Goal: Task Accomplishment & Management: Manage account settings

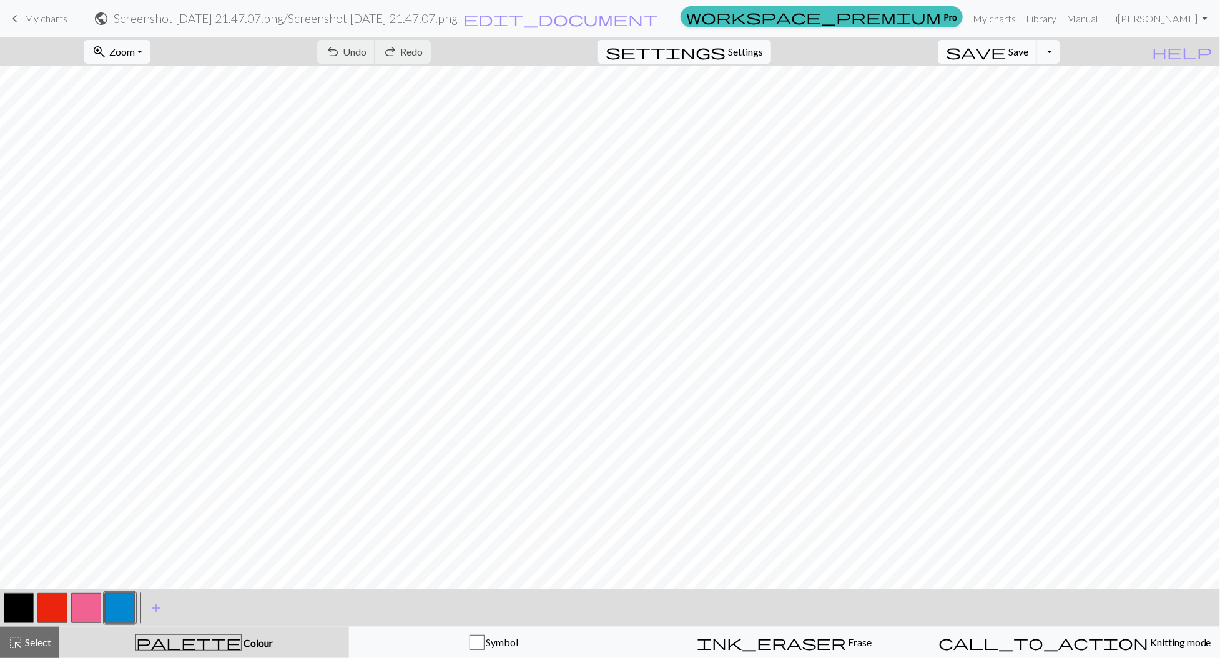
click at [1006, 46] on span "save" at bounding box center [976, 51] width 60 height 17
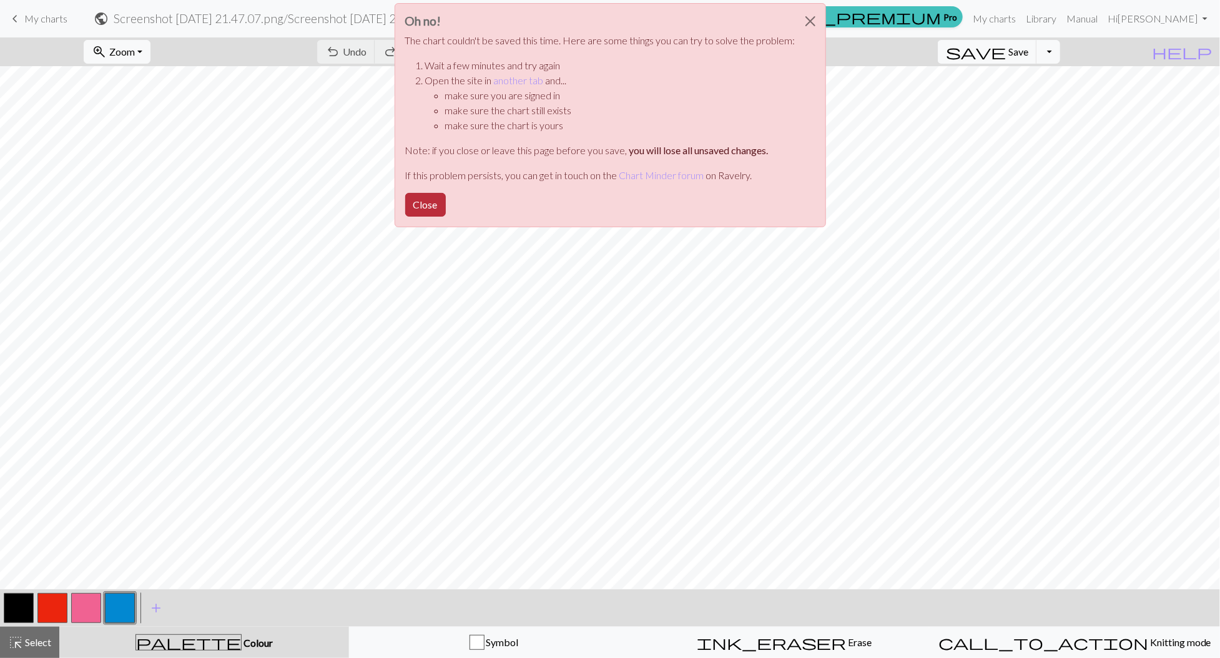
click at [437, 207] on button "Close" at bounding box center [425, 205] width 41 height 24
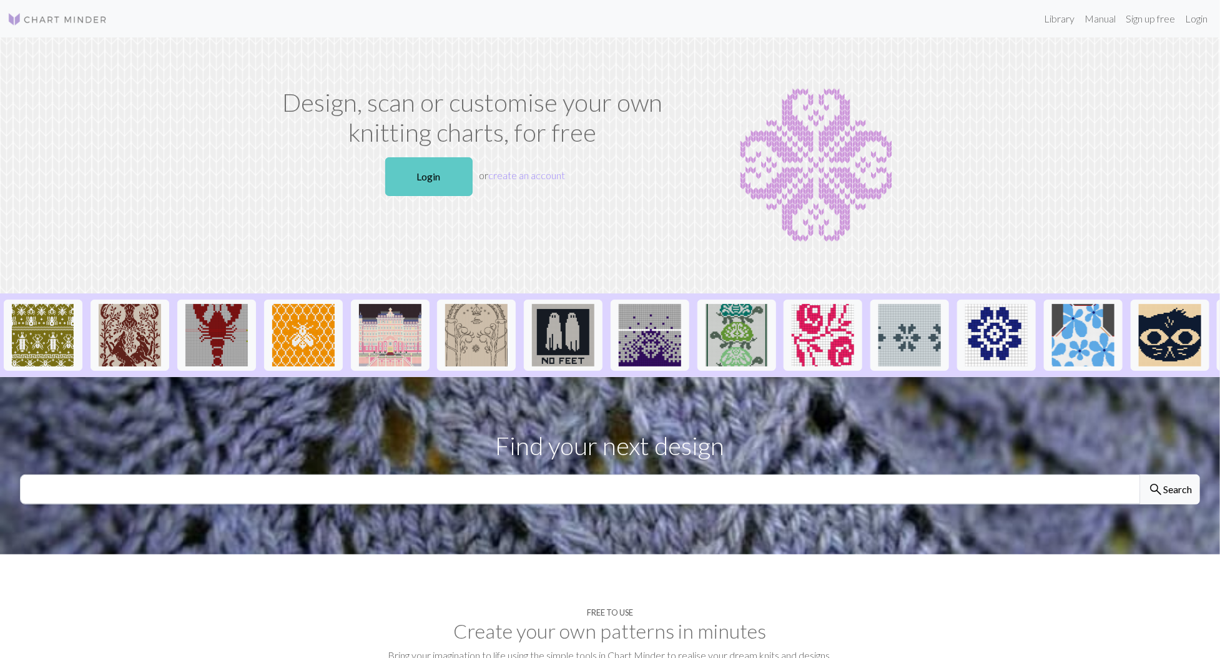
click at [425, 178] on link "Login" at bounding box center [428, 176] width 87 height 39
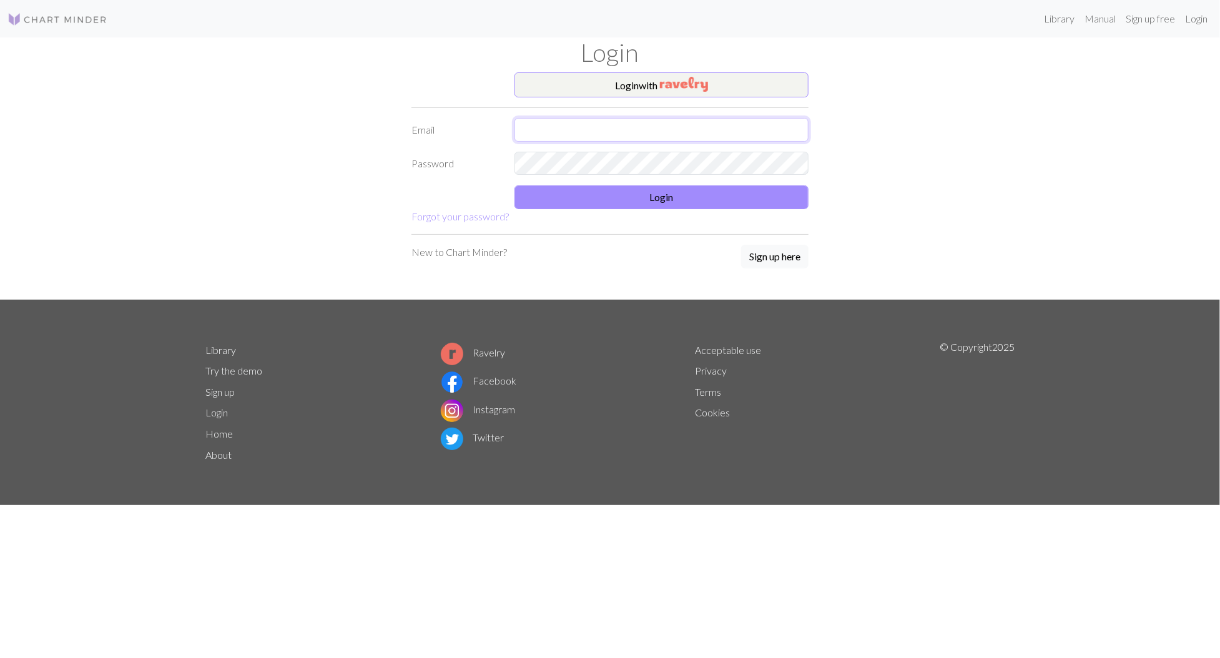
click at [544, 132] on input "text" at bounding box center [662, 130] width 294 height 24
type input "yvonnedegrazia@gmail.com"
click at [620, 192] on button "Login" at bounding box center [662, 197] width 294 height 24
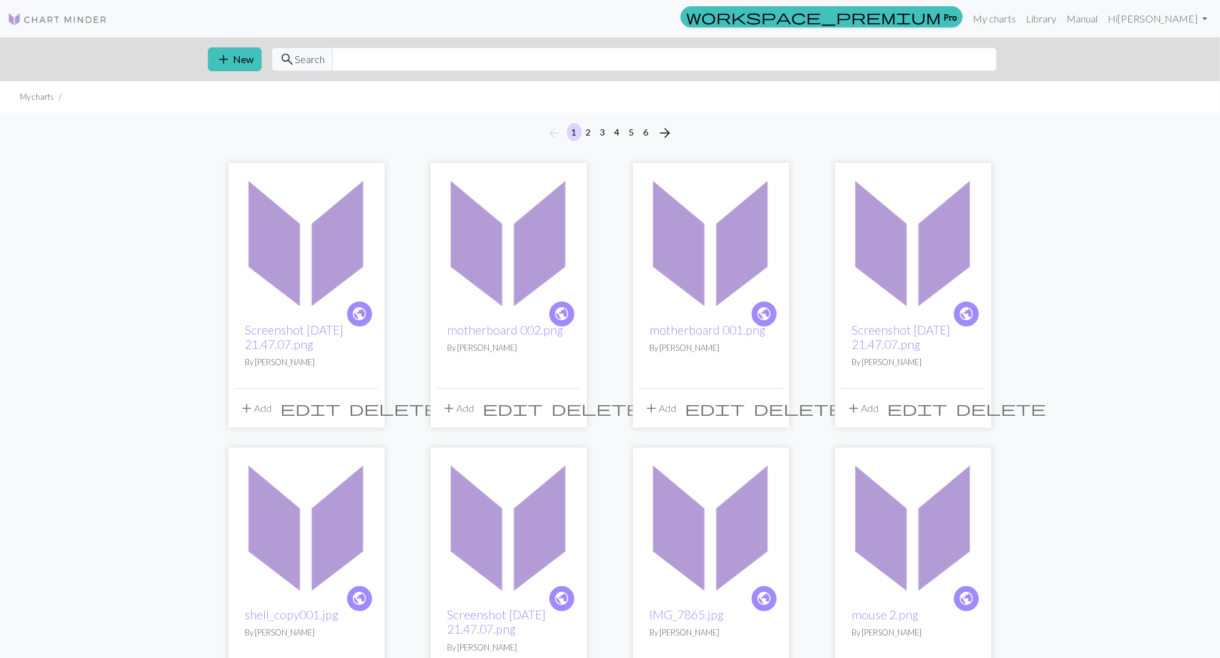
click at [315, 276] on img at bounding box center [307, 241] width 144 height 144
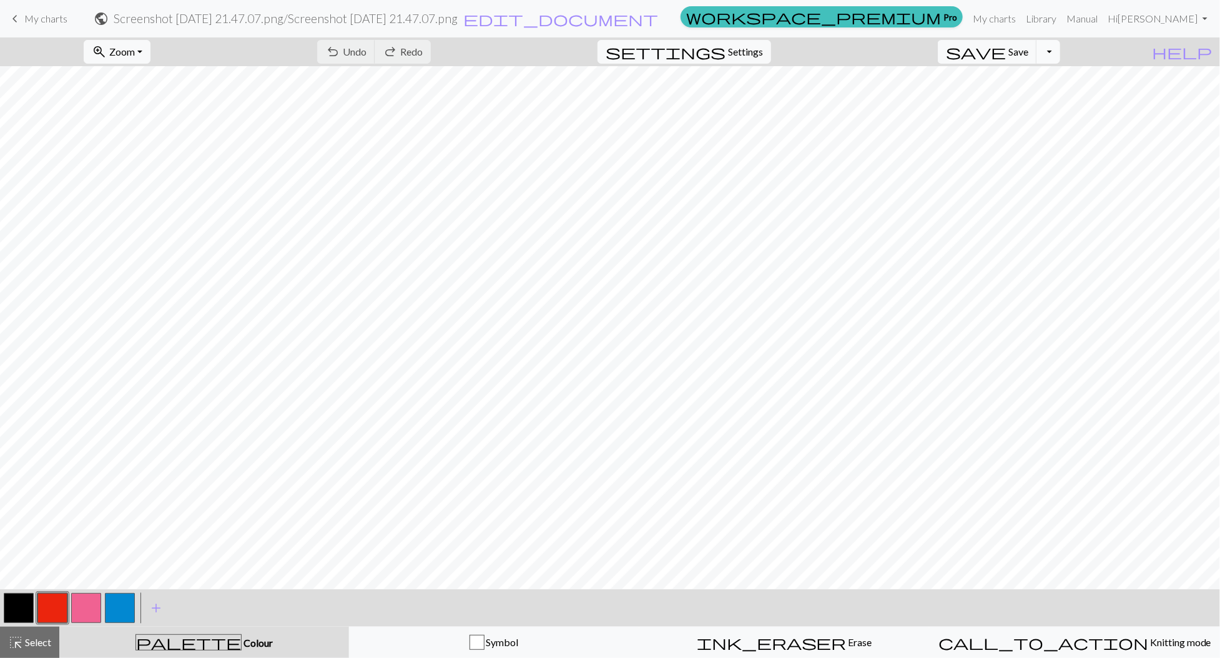
click at [1061, 53] on button "Toggle Dropdown" at bounding box center [1049, 52] width 24 height 24
click at [1055, 101] on button "save_alt Download" at bounding box center [957, 99] width 206 height 20
click at [41, 16] on span "My charts" at bounding box center [45, 18] width 43 height 12
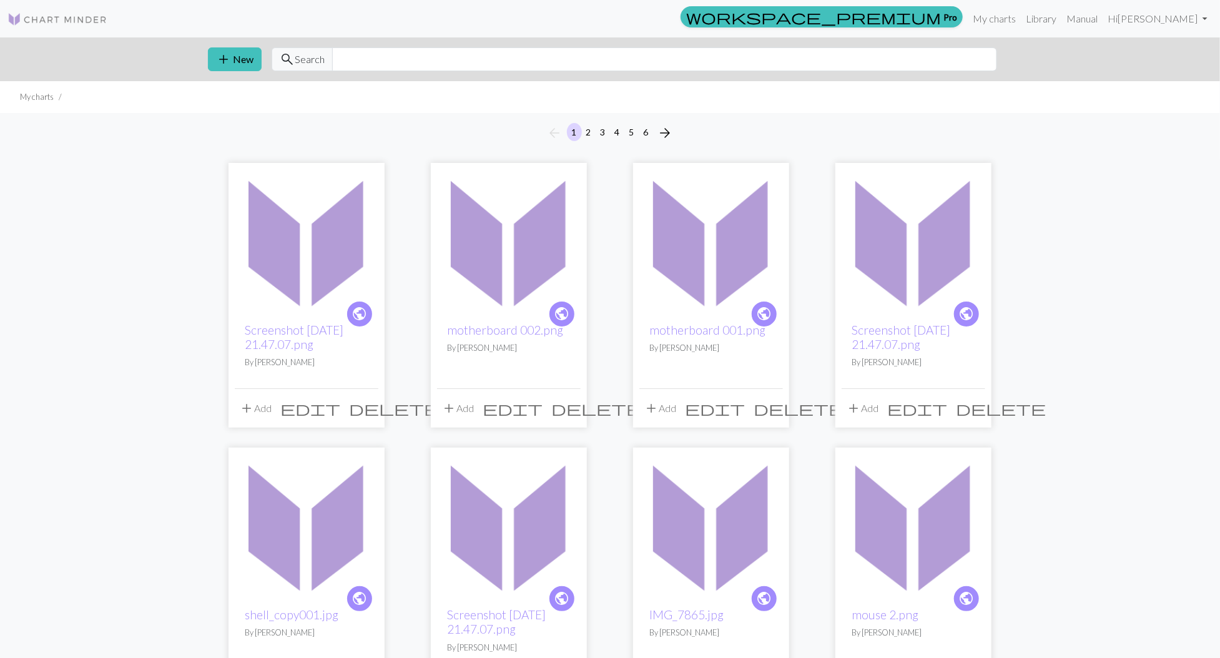
click at [340, 407] on span "edit" at bounding box center [310, 408] width 60 height 17
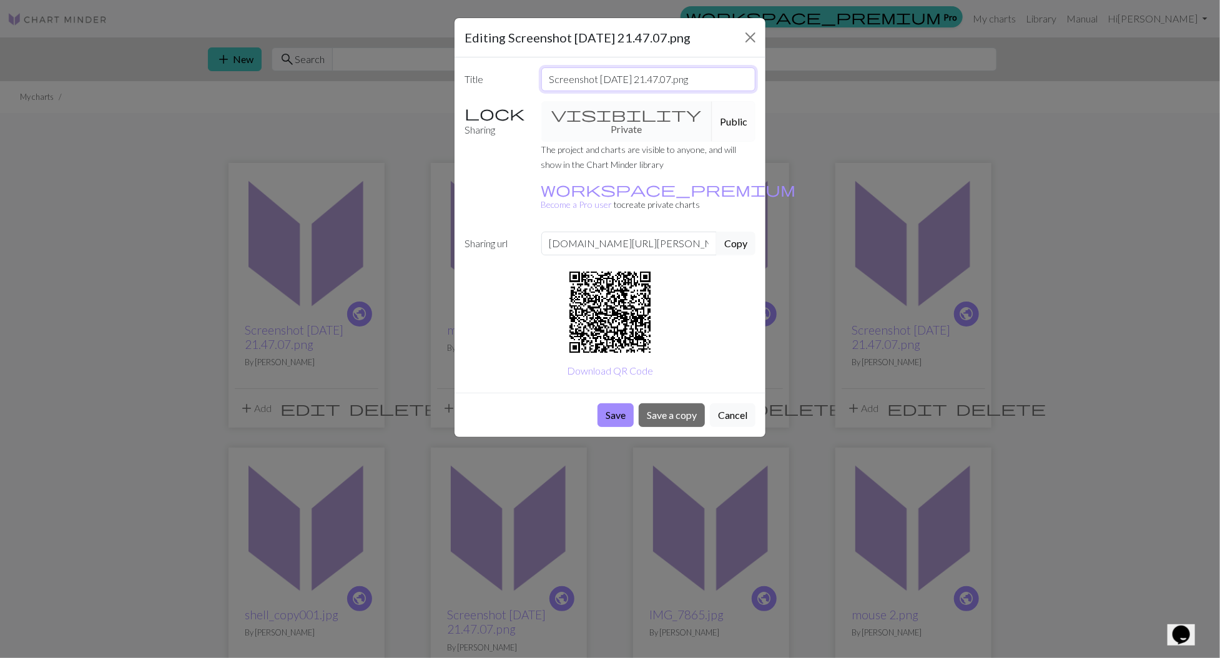
drag, startPoint x: 702, startPoint y: 77, endPoint x: 527, endPoint y: 67, distance: 175.1
click at [527, 67] on div "Title Screenshot 2025-08-30 at 21.47.07.png" at bounding box center [610, 79] width 306 height 24
type input "error_001.png"
click at [611, 403] on button "Save" at bounding box center [616, 415] width 36 height 24
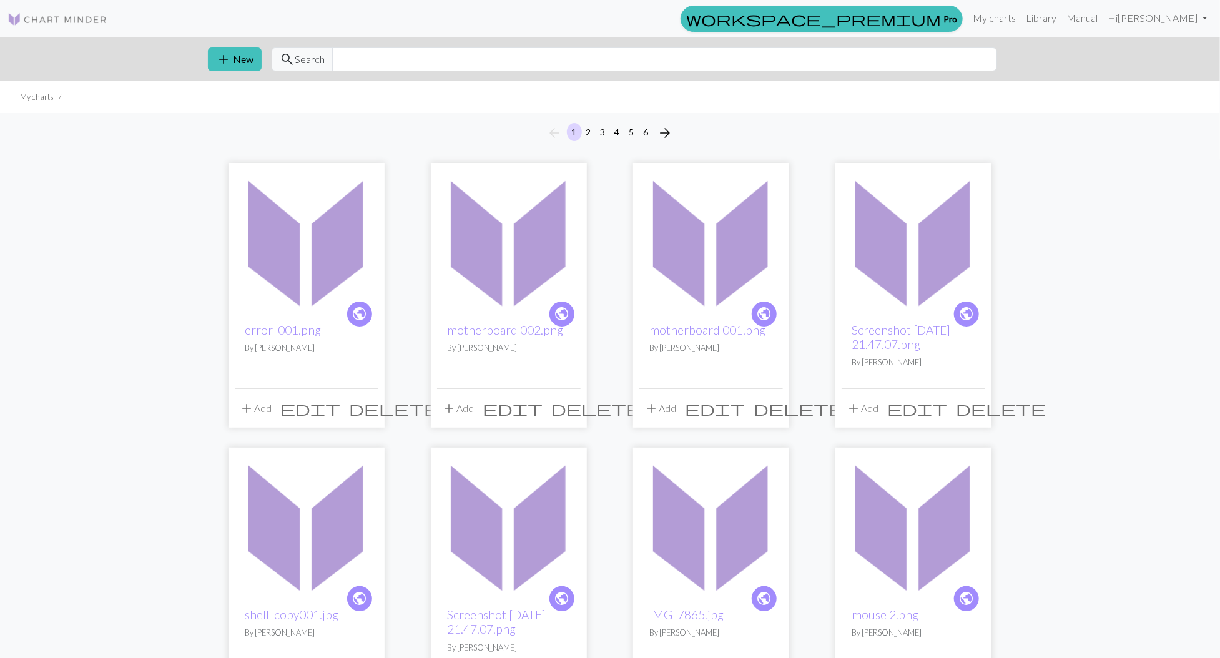
click at [528, 294] on img at bounding box center [509, 241] width 144 height 144
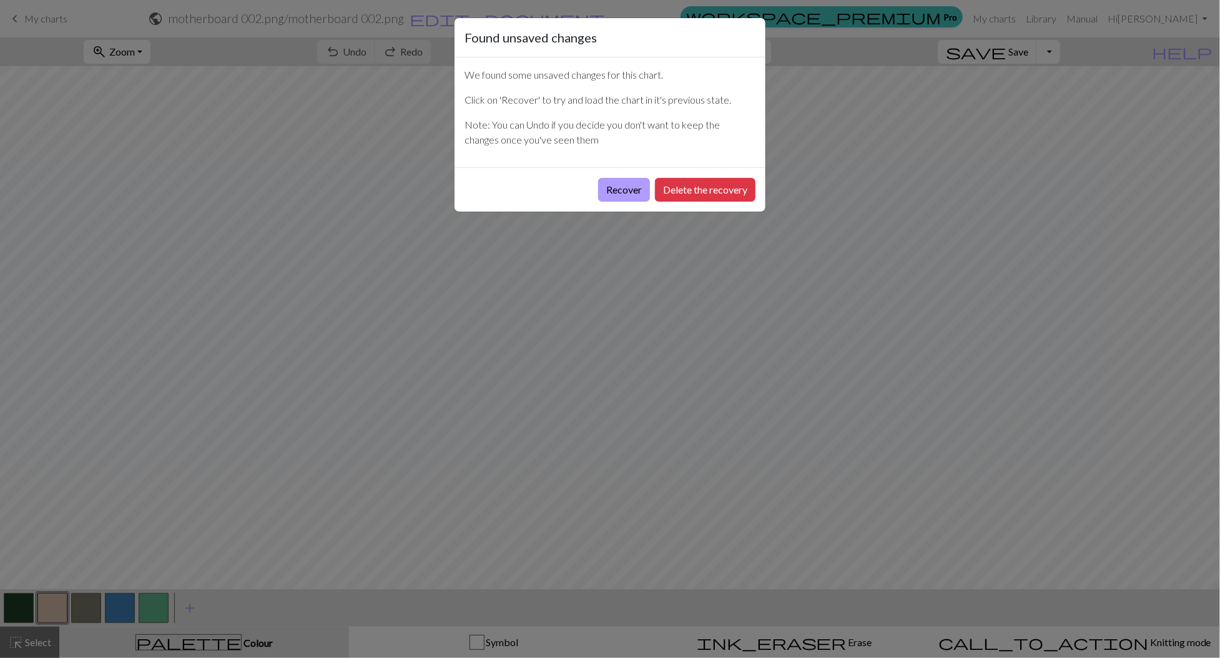
click at [618, 184] on button "Recover" at bounding box center [624, 190] width 52 height 24
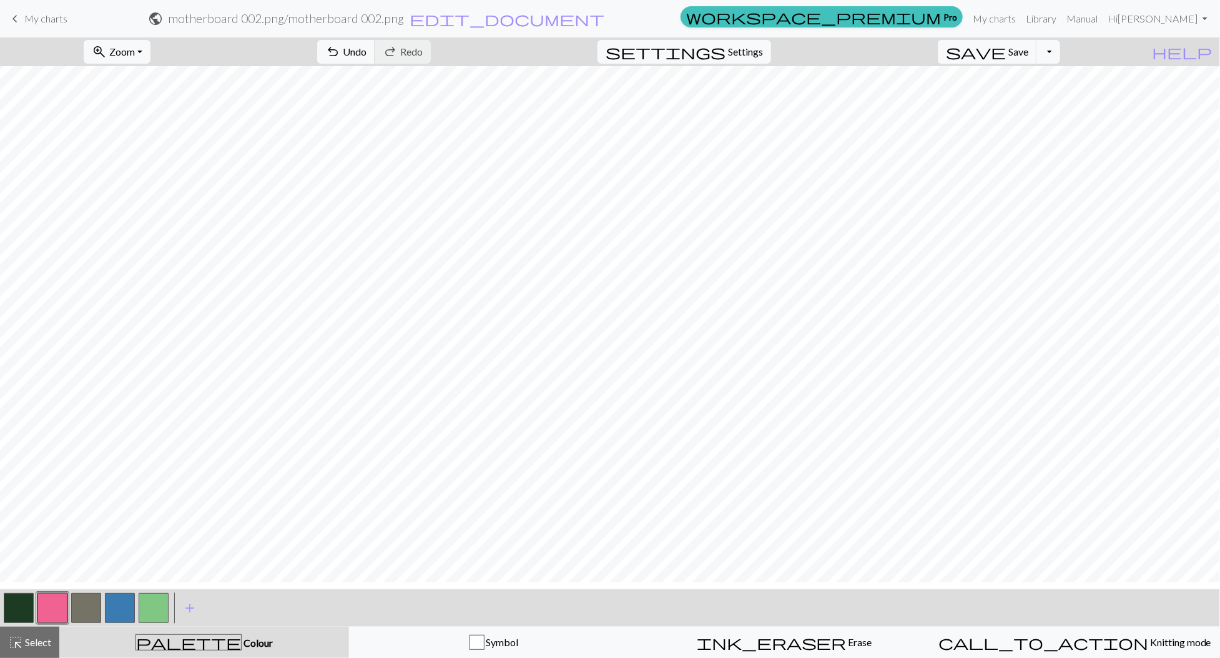
scroll to position [73, 0]
click at [1061, 55] on button "Toggle Dropdown" at bounding box center [1049, 52] width 24 height 24
click at [1046, 94] on button "save_alt Download" at bounding box center [957, 99] width 206 height 20
click at [39, 18] on span "My charts" at bounding box center [45, 18] width 43 height 12
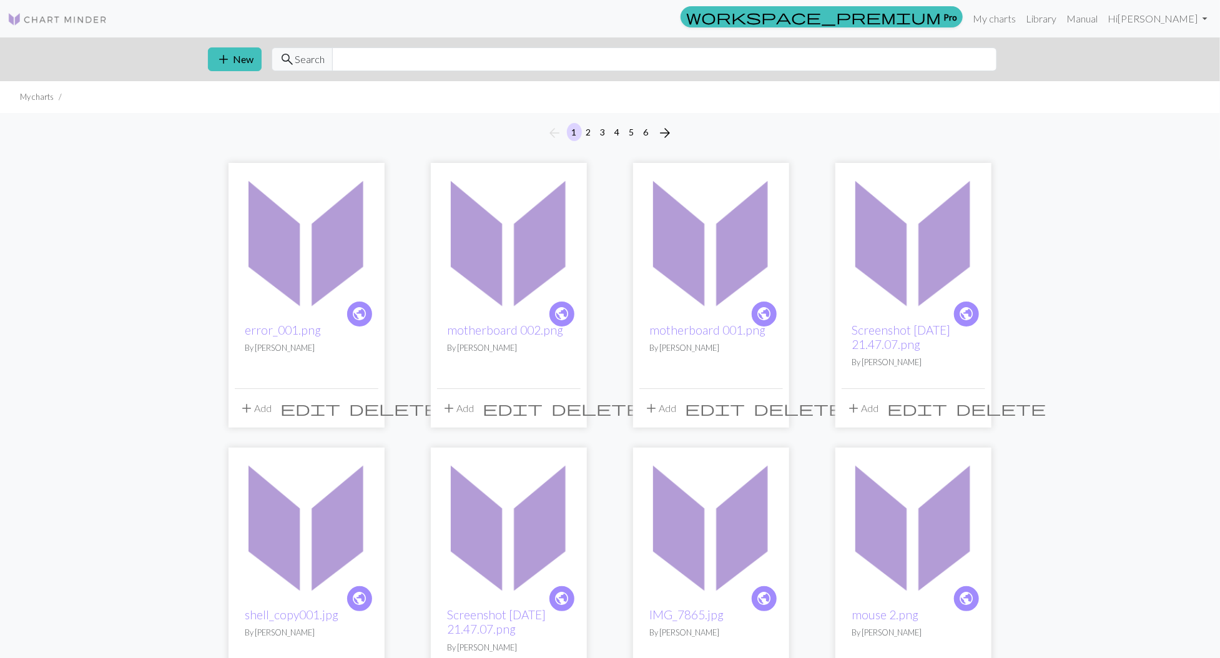
click at [701, 282] on img at bounding box center [712, 241] width 144 height 144
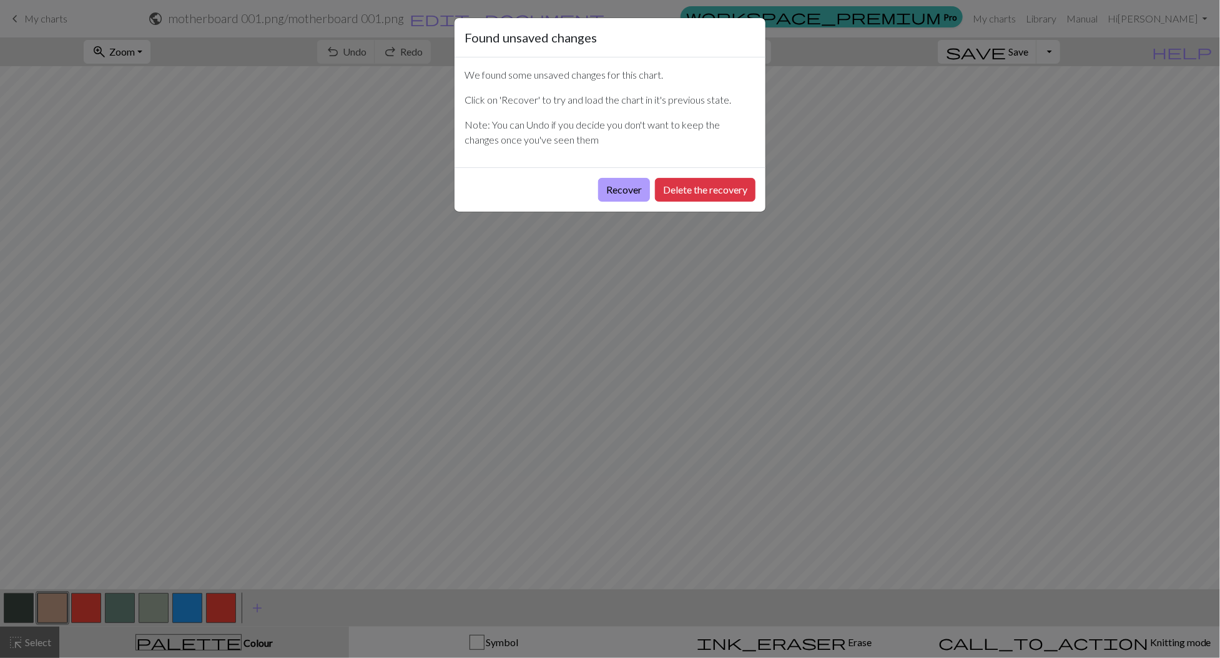
click at [625, 192] on button "Recover" at bounding box center [624, 190] width 52 height 24
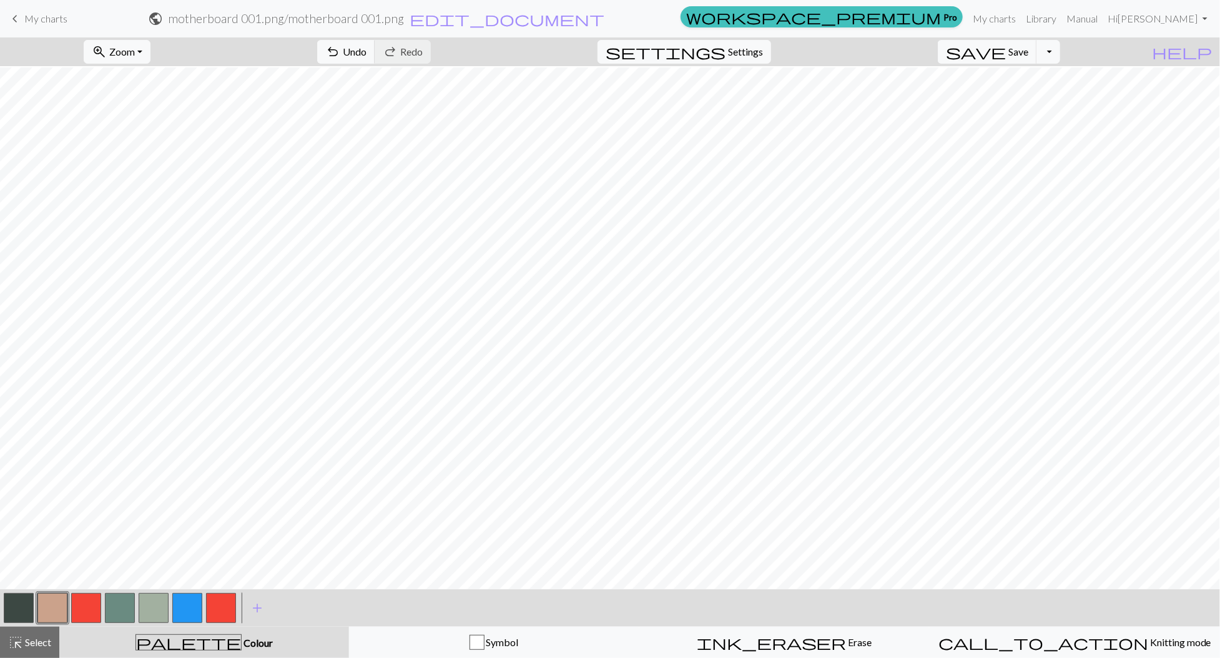
scroll to position [200, 0]
click at [1061, 52] on button "Toggle Dropdown" at bounding box center [1049, 52] width 24 height 24
click at [1038, 95] on button "save_alt Download" at bounding box center [957, 99] width 206 height 20
click at [56, 16] on span "My charts" at bounding box center [45, 18] width 43 height 12
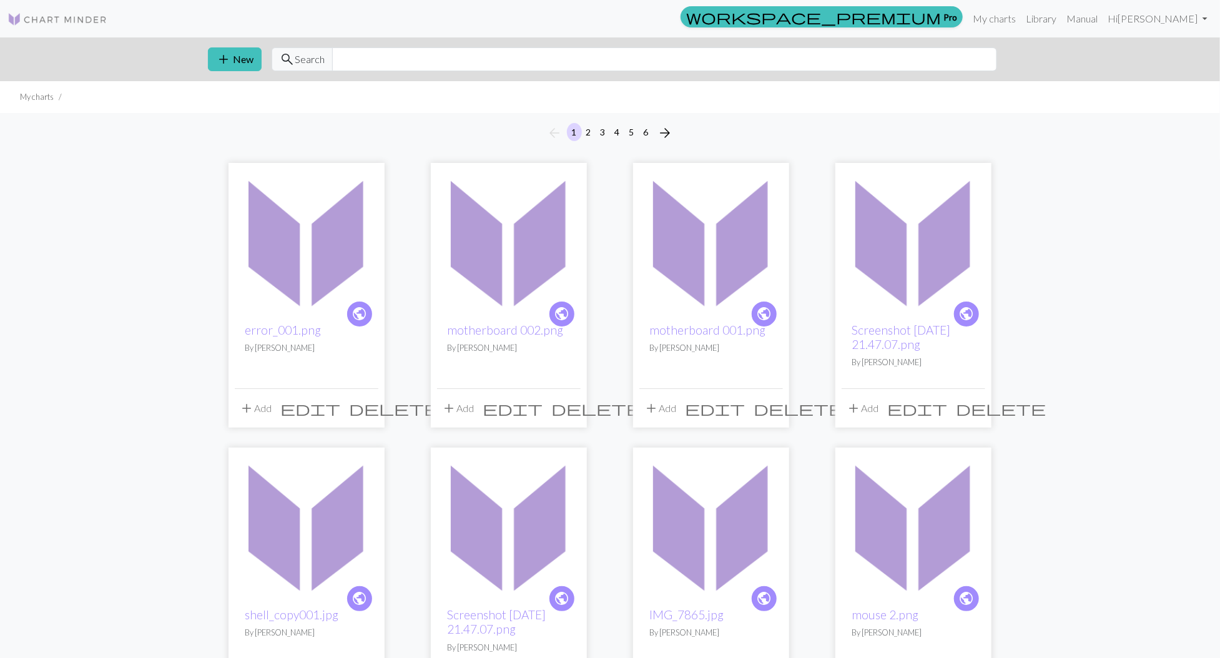
click at [886, 276] on img at bounding box center [914, 241] width 144 height 144
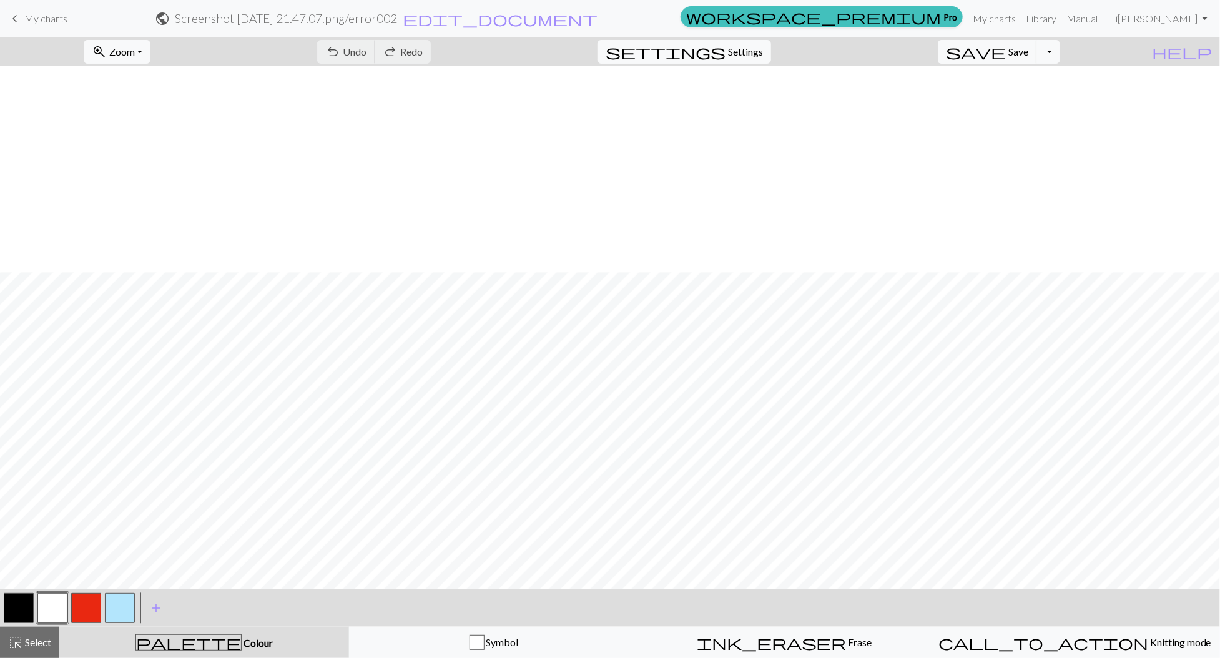
scroll to position [206, 0]
click at [151, 48] on button "zoom_in Zoom Zoom" at bounding box center [117, 52] width 67 height 24
click at [137, 145] on button "50%" at bounding box center [133, 149] width 99 height 20
click at [1061, 51] on button "Toggle Dropdown" at bounding box center [1049, 52] width 24 height 24
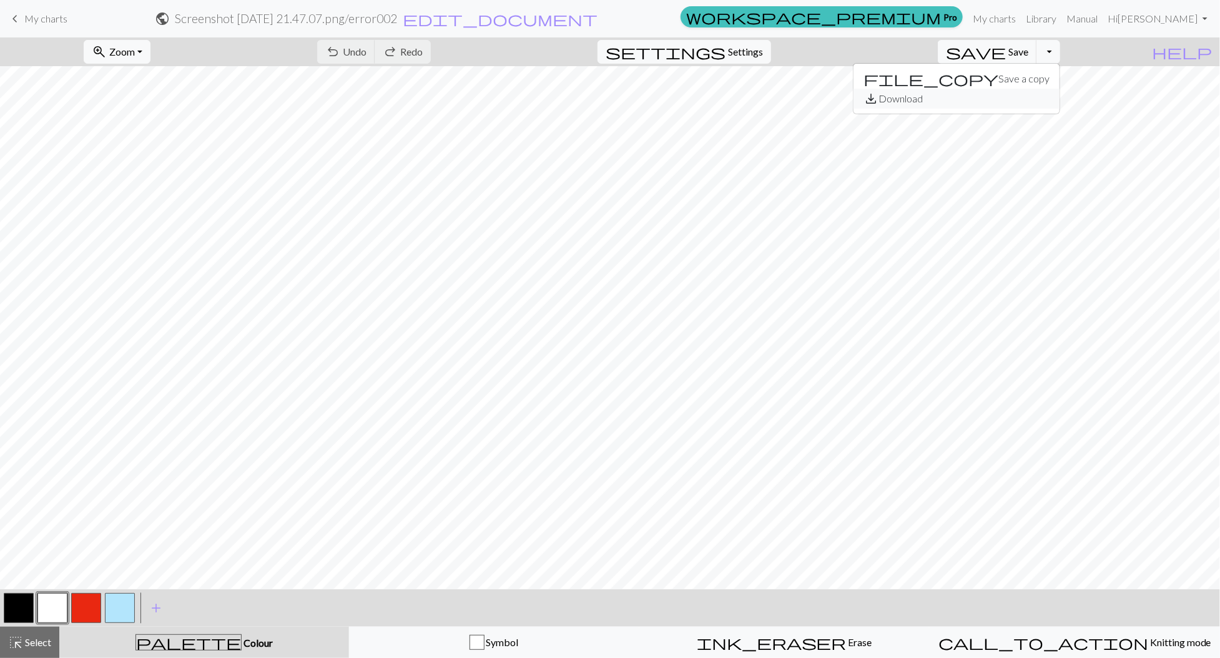
click at [1028, 103] on button "save_alt Download" at bounding box center [957, 99] width 206 height 20
click at [44, 21] on span "My charts" at bounding box center [45, 18] width 43 height 12
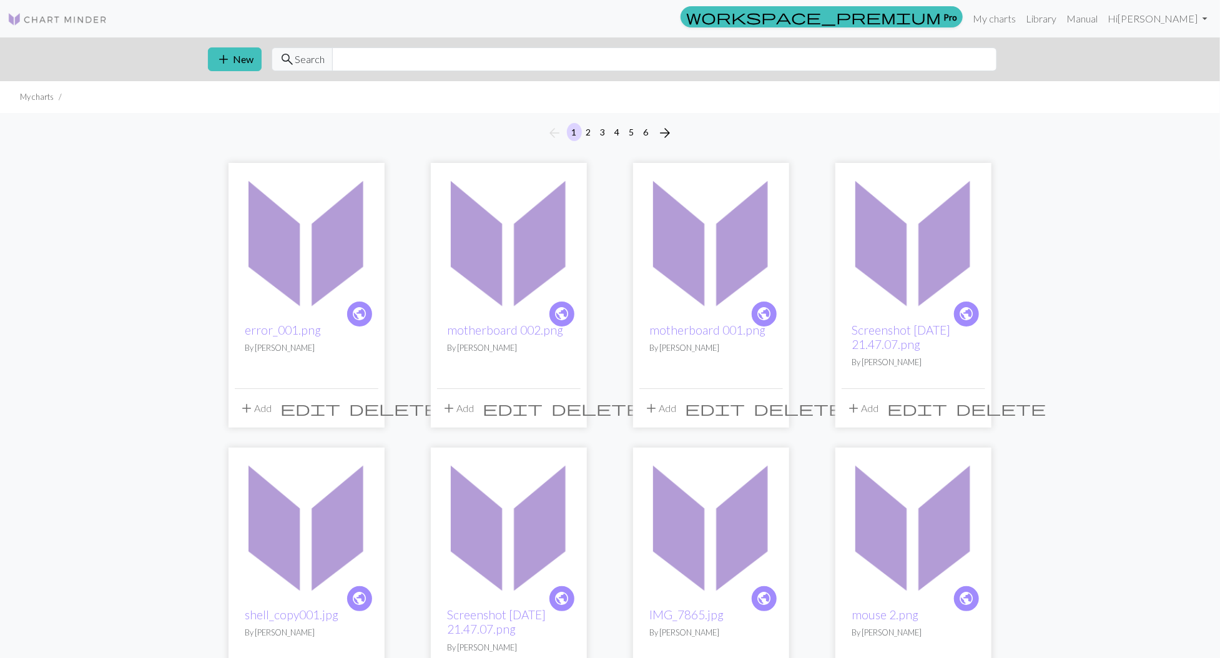
click at [312, 509] on img at bounding box center [307, 526] width 144 height 144
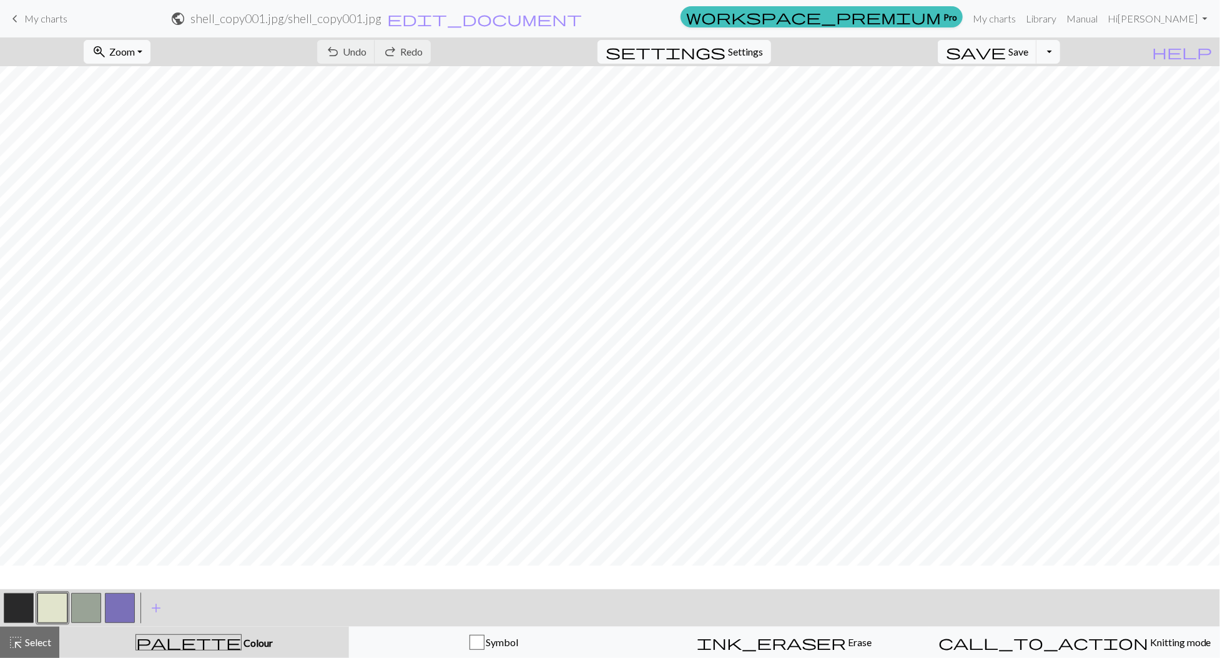
scroll to position [10, 0]
click at [56, 11] on link "keyboard_arrow_left My charts" at bounding box center [37, 18] width 60 height 21
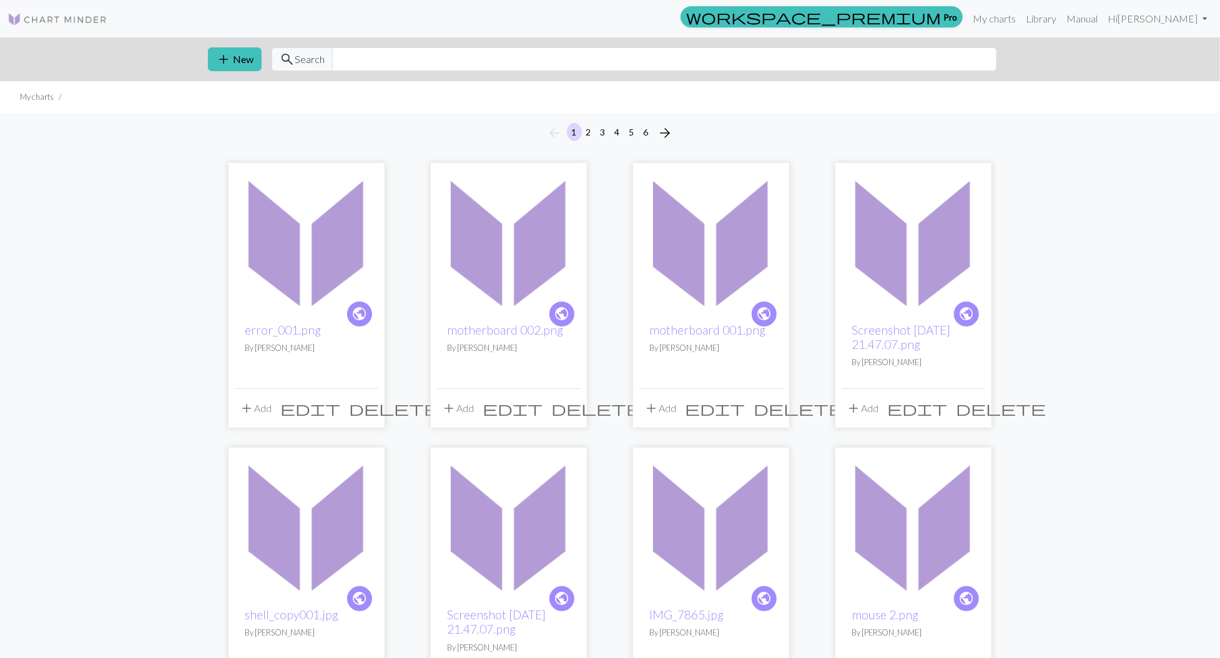
click at [489, 490] on img at bounding box center [509, 526] width 144 height 144
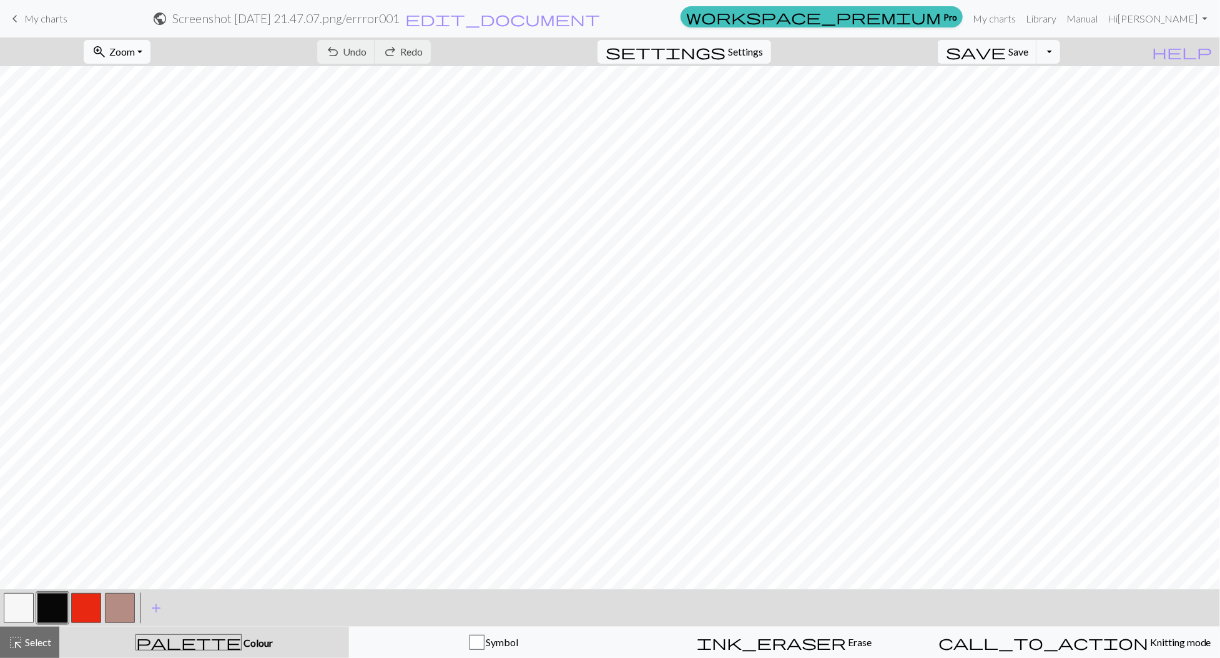
click at [151, 52] on button "zoom_in Zoom Zoom" at bounding box center [117, 52] width 67 height 24
click at [134, 147] on button "50%" at bounding box center [133, 149] width 99 height 20
click at [21, 605] on button "button" at bounding box center [19, 608] width 30 height 30
click at [82, 605] on button "button" at bounding box center [86, 608] width 30 height 30
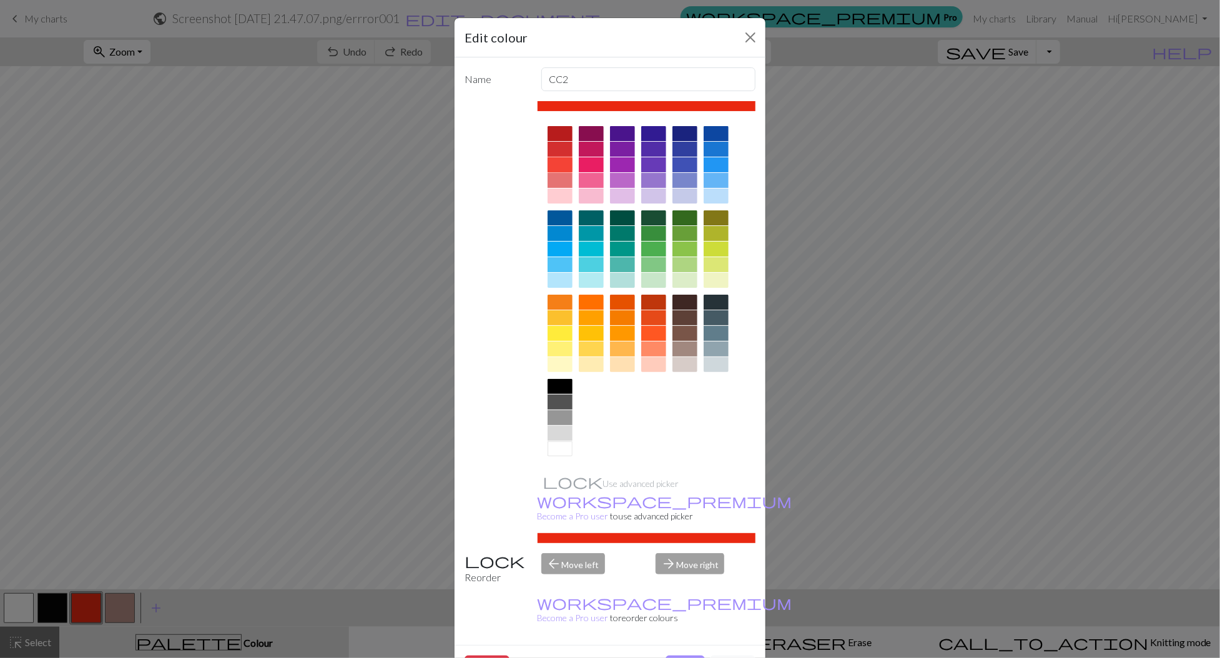
click at [566, 164] on div at bounding box center [560, 164] width 25 height 15
click at [690, 656] on button "Done" at bounding box center [685, 668] width 39 height 24
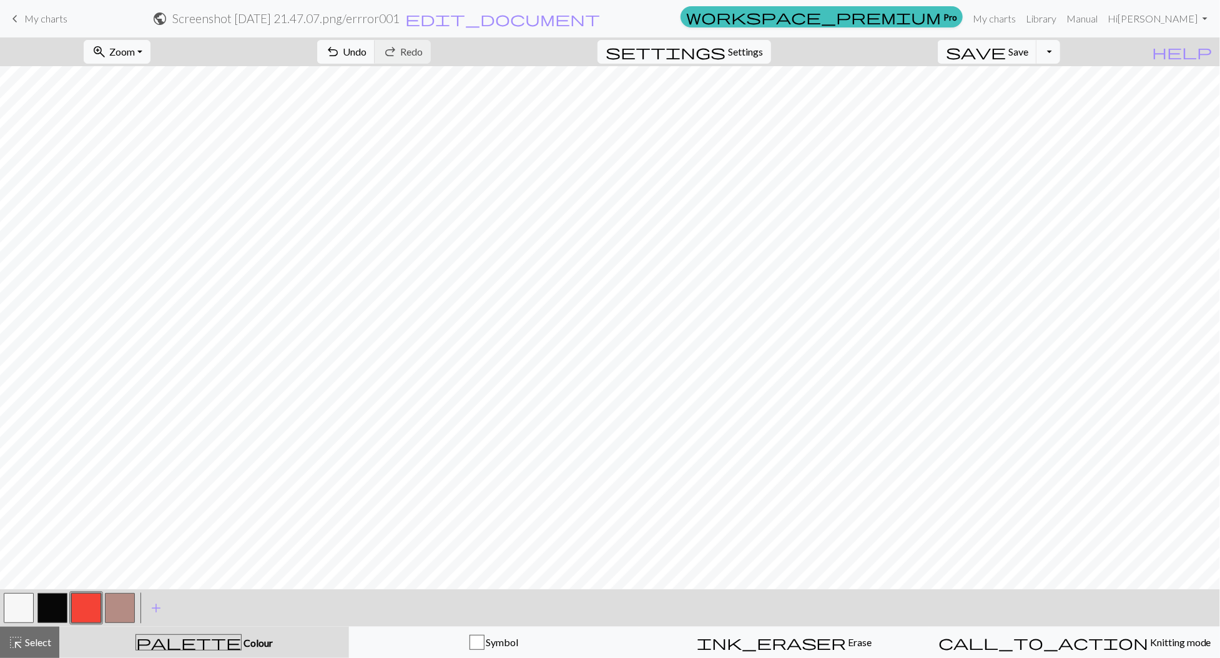
click at [55, 605] on button "button" at bounding box center [52, 608] width 30 height 30
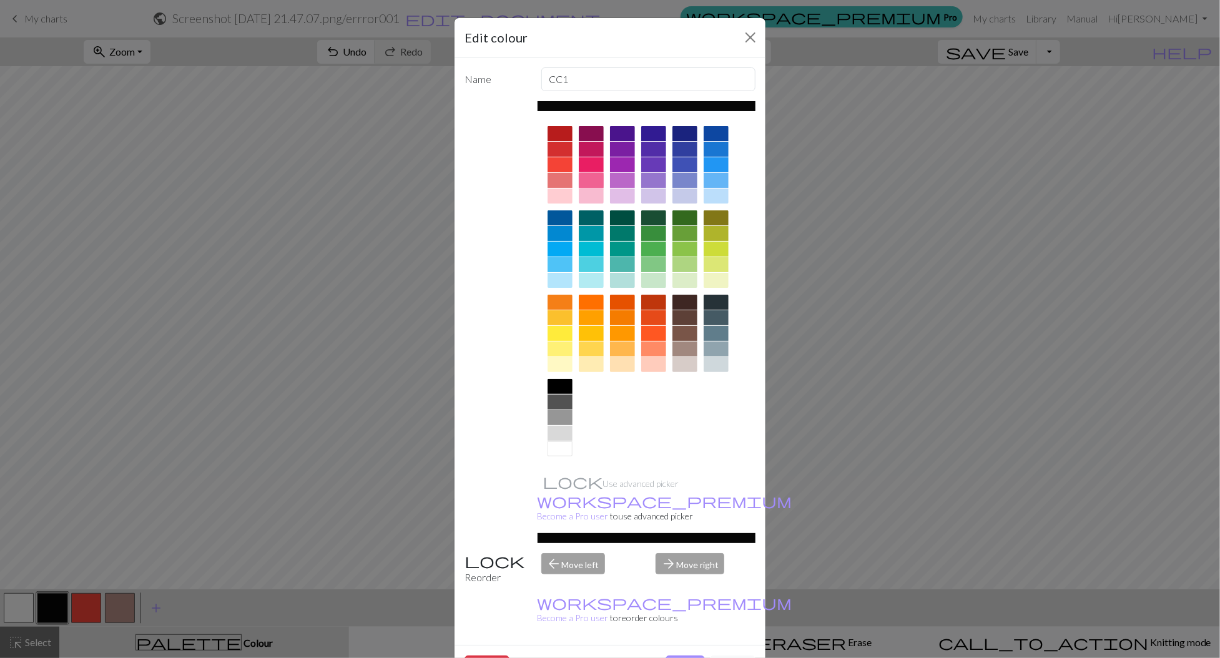
click at [591, 176] on div at bounding box center [591, 180] width 25 height 15
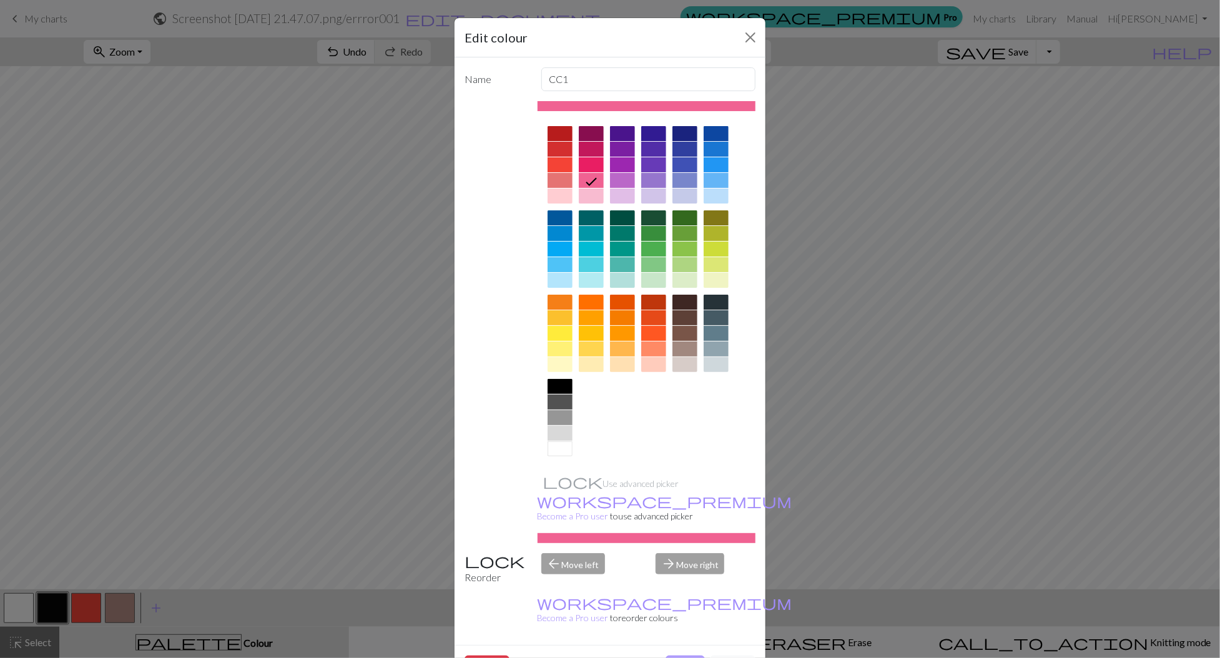
click at [678, 656] on button "Done" at bounding box center [685, 668] width 39 height 24
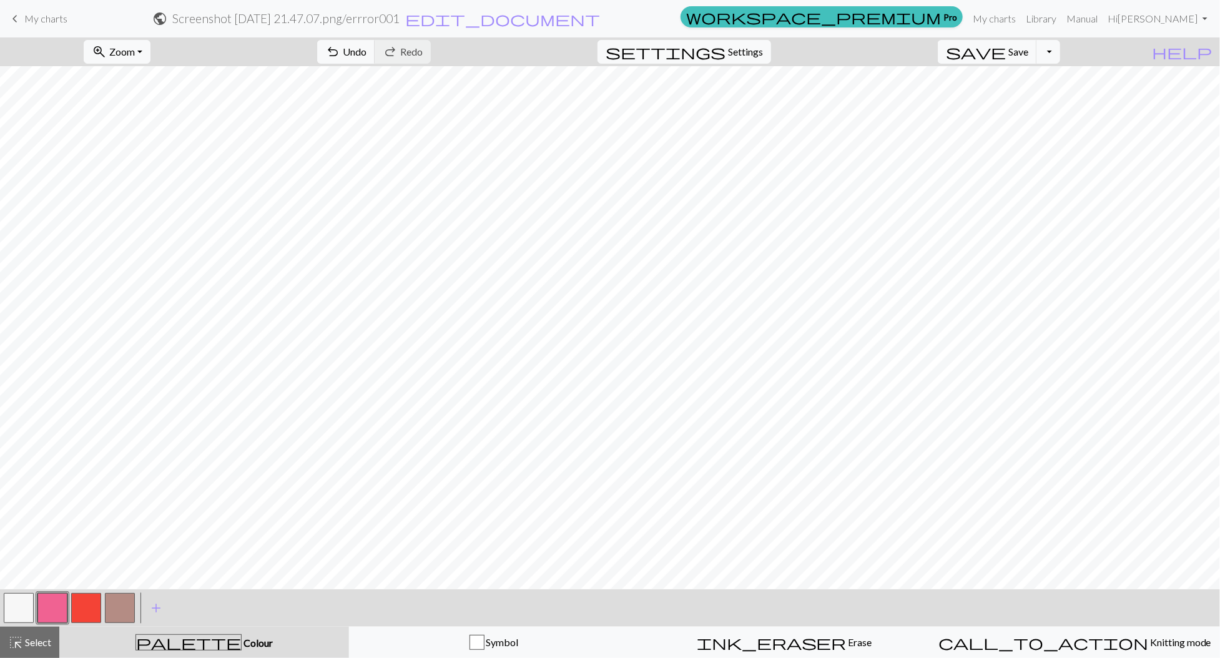
click at [26, 613] on button "button" at bounding box center [19, 608] width 30 height 30
click at [25, 608] on button "button" at bounding box center [19, 608] width 30 height 30
click at [25, 608] on div "Edit colour Name MC Use advanced picker workspace_premium Become a Pro user to …" at bounding box center [610, 329] width 1220 height 658
click at [23, 601] on button "button" at bounding box center [19, 608] width 30 height 30
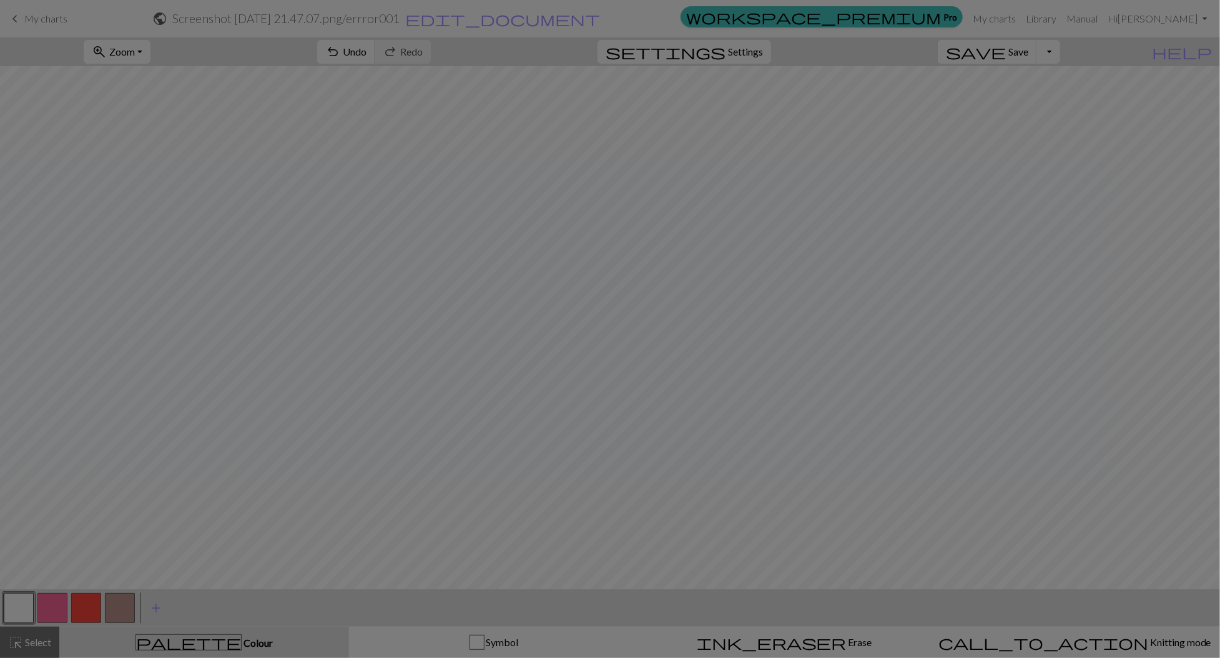
click at [23, 601] on div "Edit colour Name MC Use advanced picker workspace_premium Become a Pro user to …" at bounding box center [610, 329] width 1220 height 658
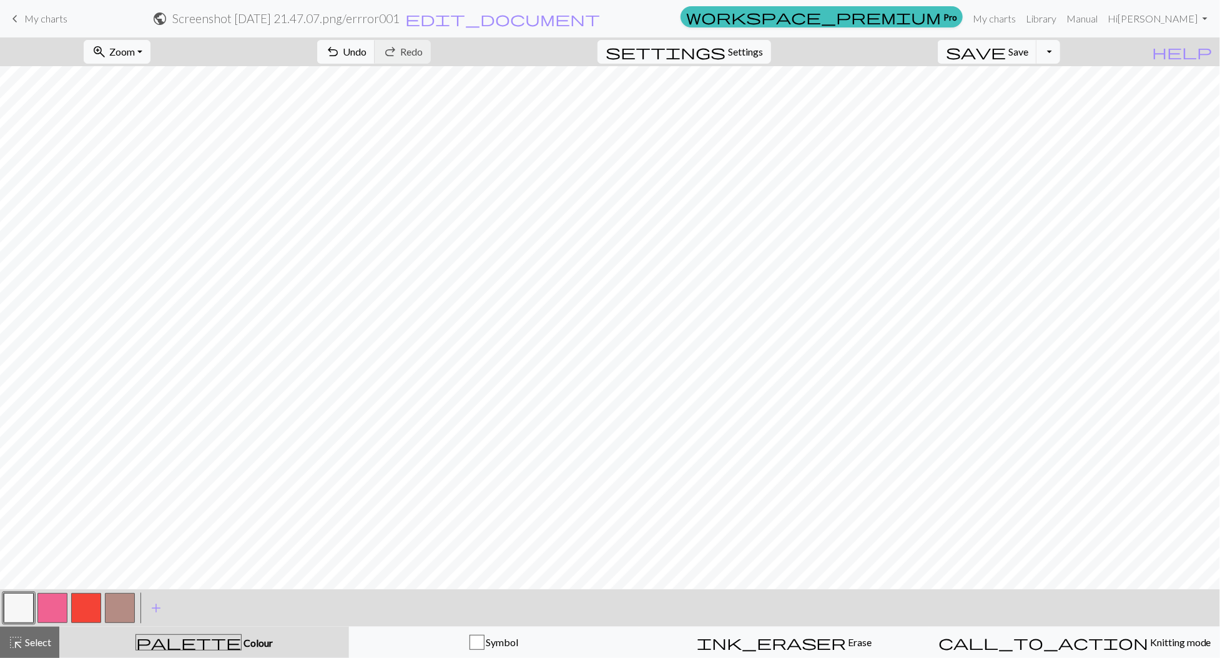
click at [32, 605] on button "button" at bounding box center [19, 608] width 30 height 30
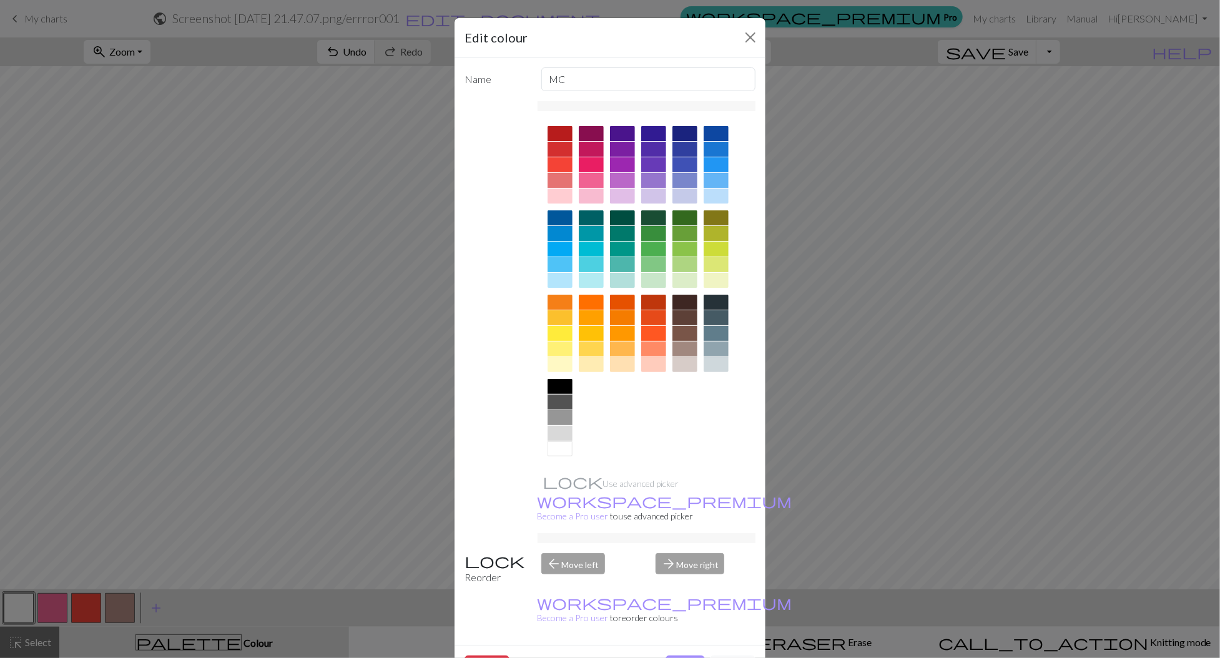
click at [568, 403] on div at bounding box center [560, 402] width 25 height 15
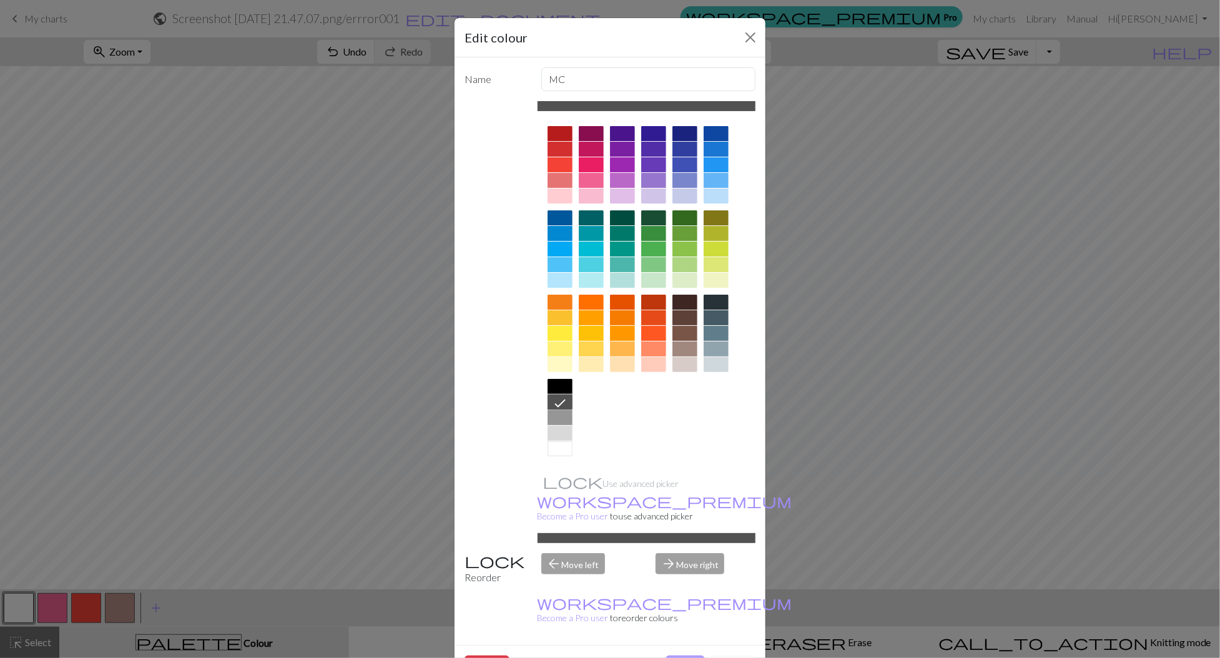
click at [689, 656] on button "Done" at bounding box center [685, 668] width 39 height 24
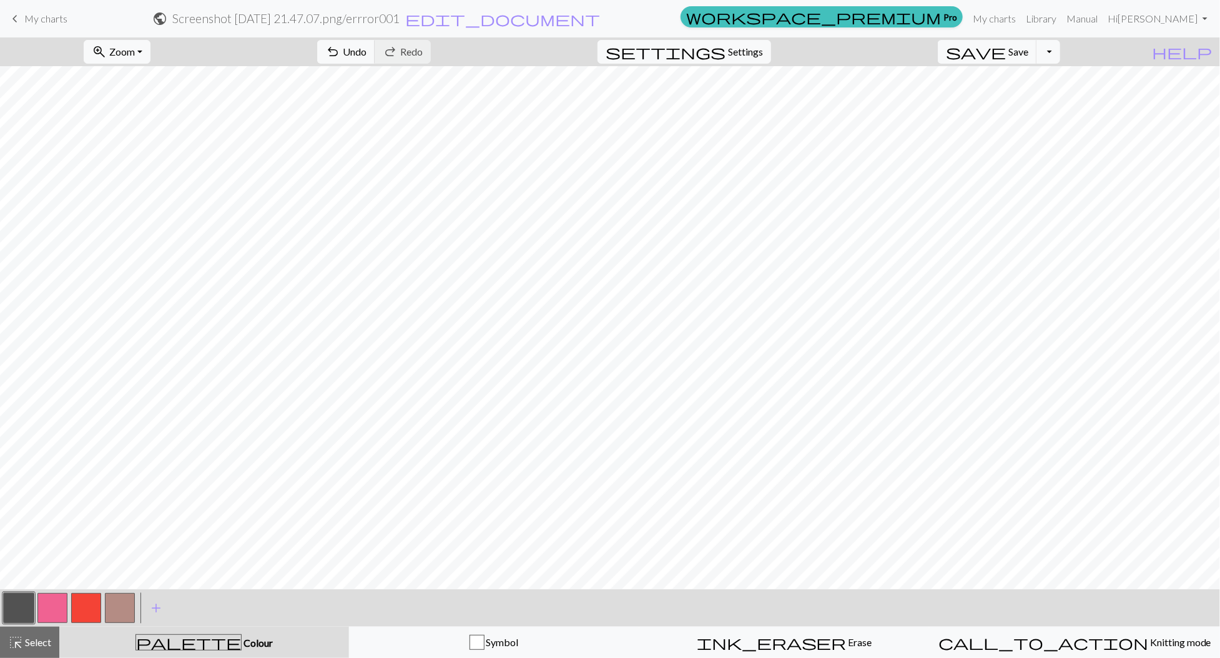
click at [15, 608] on button "button" at bounding box center [19, 608] width 30 height 30
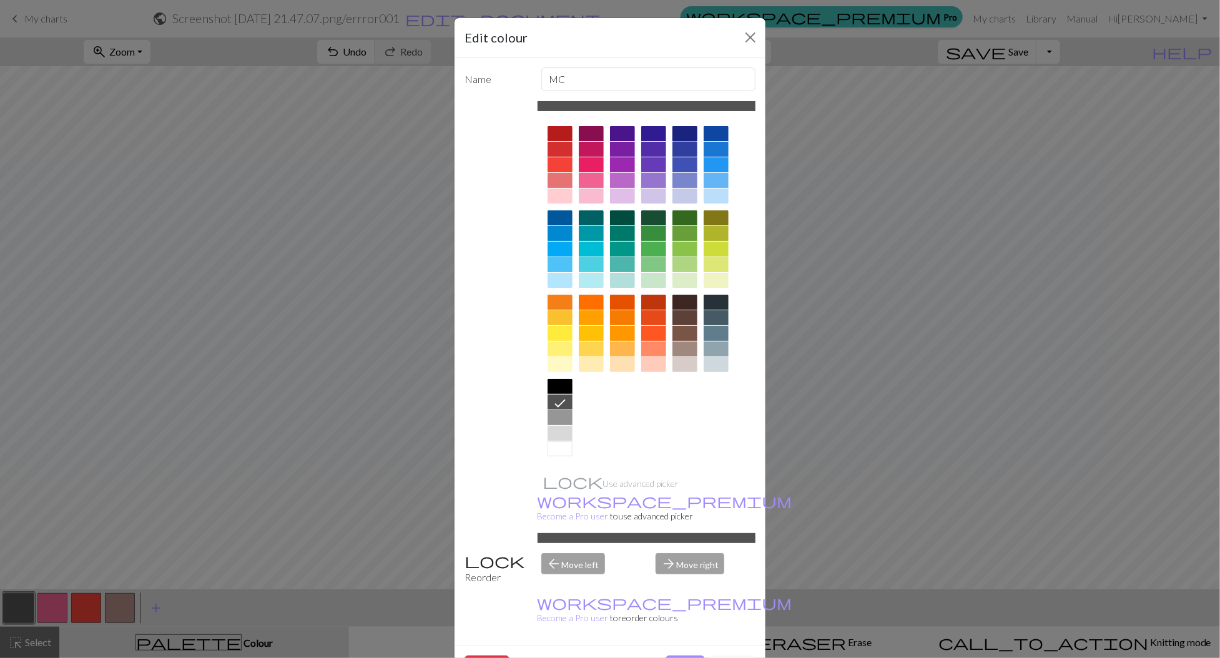
click at [686, 131] on div at bounding box center [685, 133] width 25 height 15
click at [690, 656] on button "Done" at bounding box center [685, 668] width 39 height 24
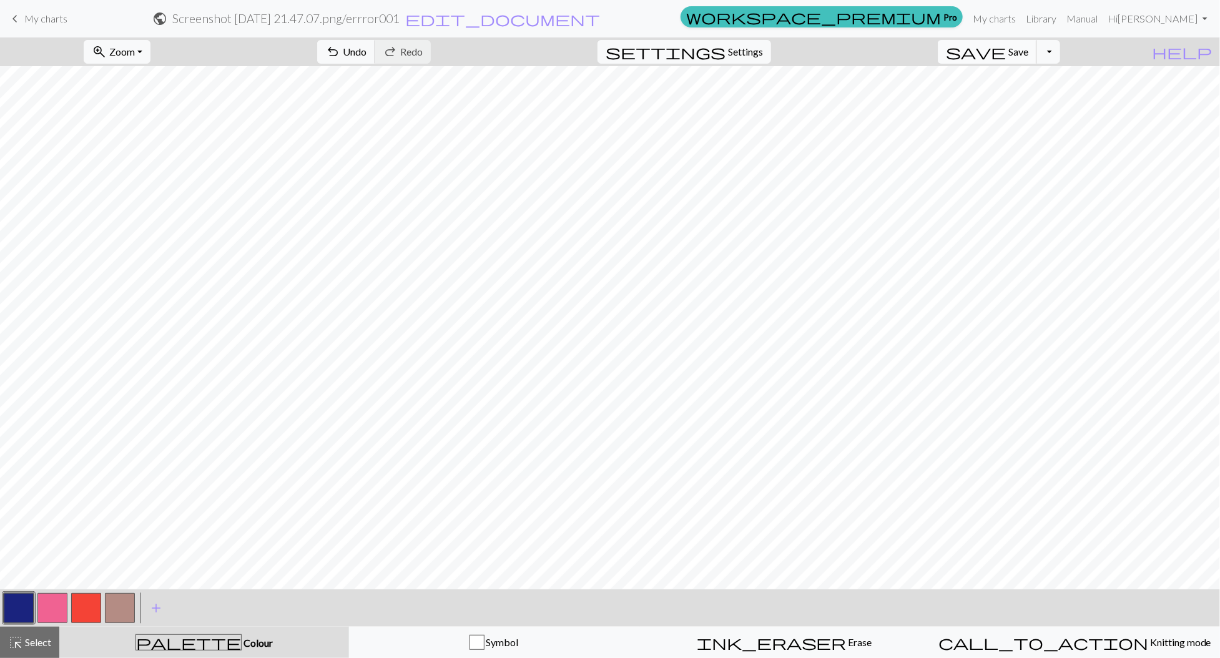
click at [1006, 57] on span "save" at bounding box center [976, 51] width 60 height 17
click at [600, 16] on span "edit_document" at bounding box center [502, 18] width 195 height 17
select select "68b355ca3eea154e623b58ce"
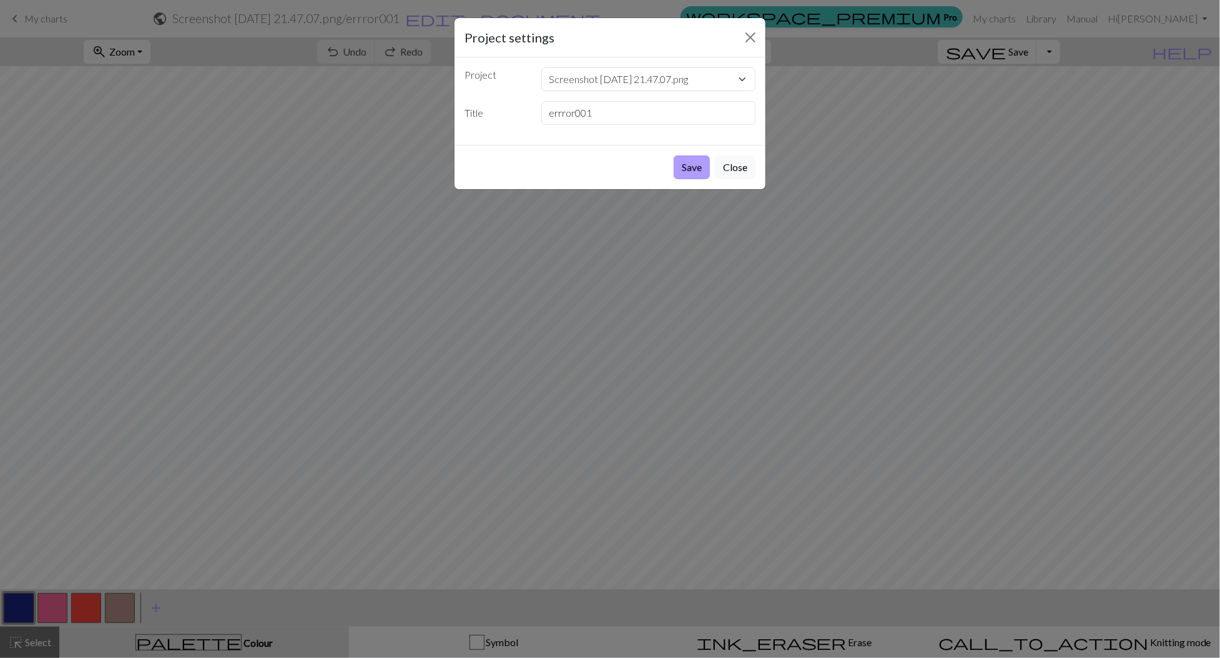
click at [693, 171] on button "Save" at bounding box center [692, 168] width 36 height 24
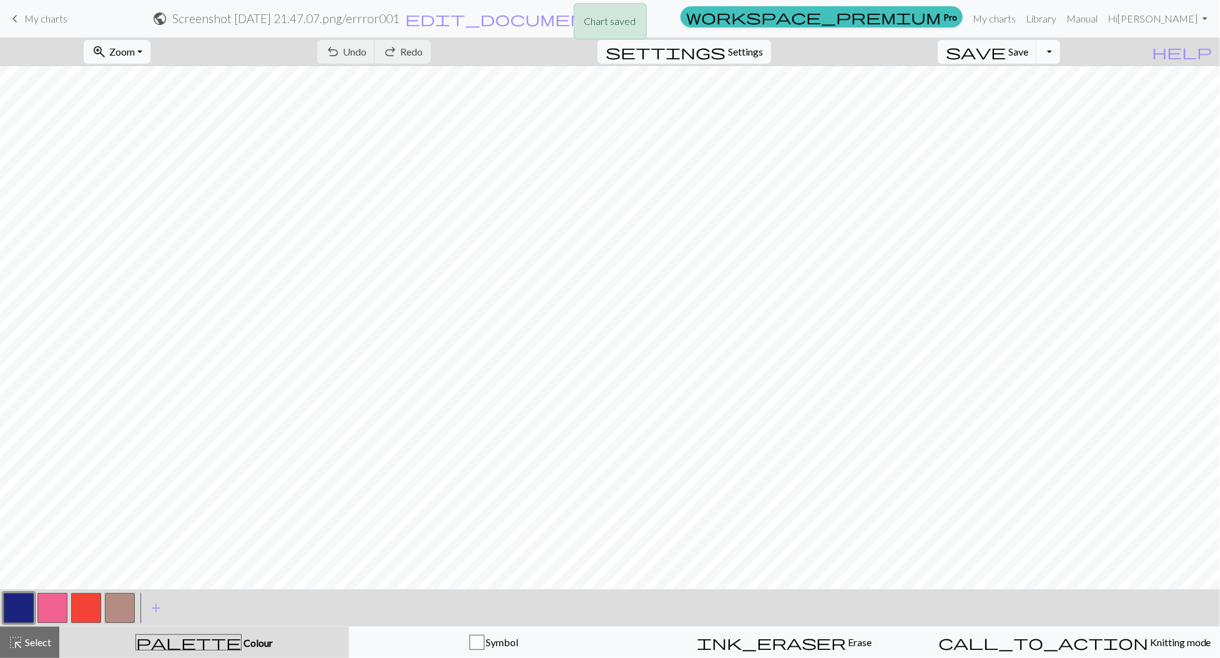
click at [1061, 55] on button "Toggle Dropdown" at bounding box center [1049, 52] width 24 height 24
click at [1036, 96] on button "save_alt Download" at bounding box center [957, 99] width 206 height 20
click at [52, 23] on span "My charts" at bounding box center [45, 18] width 43 height 12
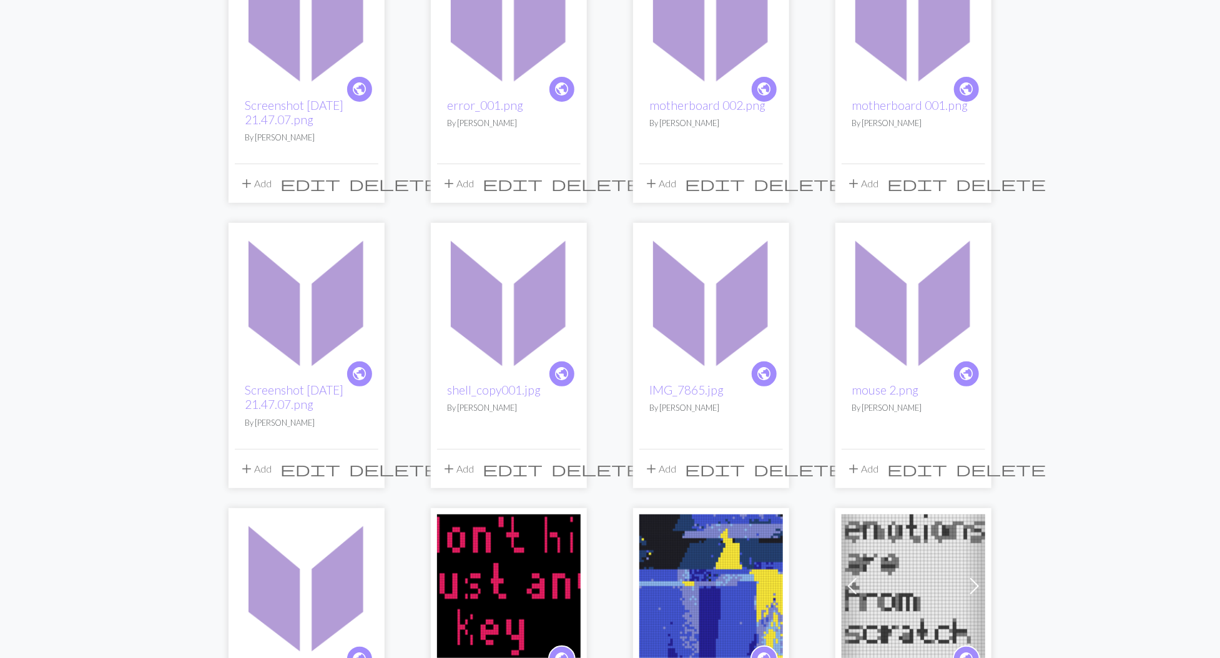
scroll to position [245, 0]
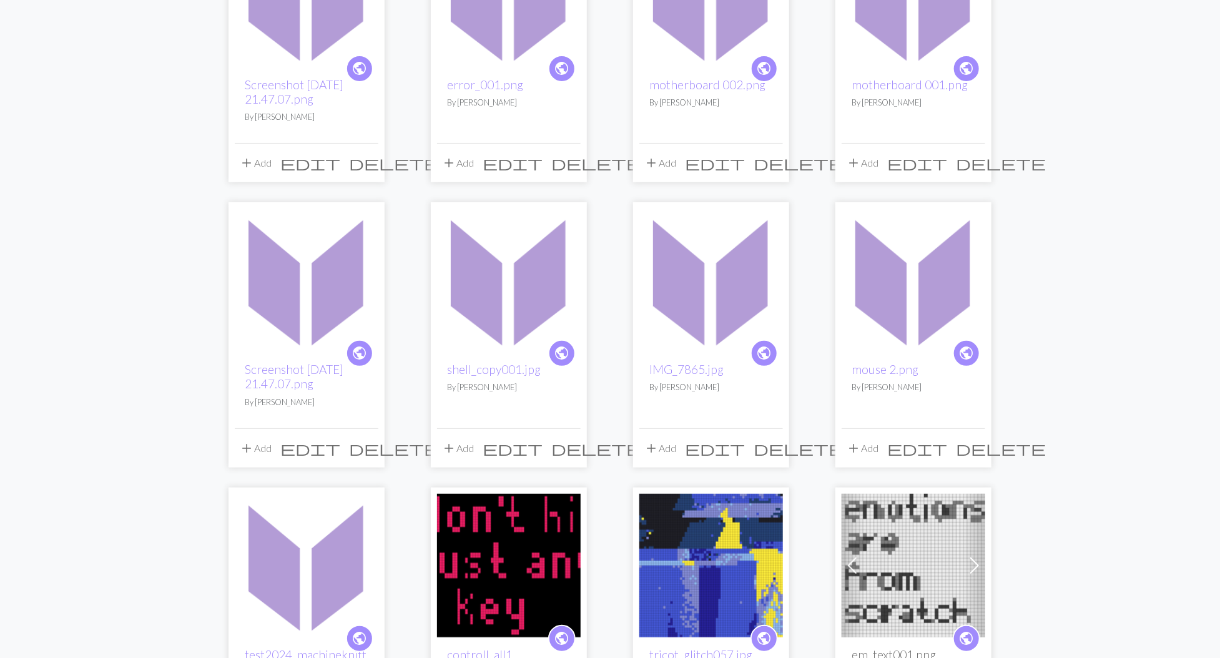
click at [716, 313] on img at bounding box center [712, 281] width 144 height 144
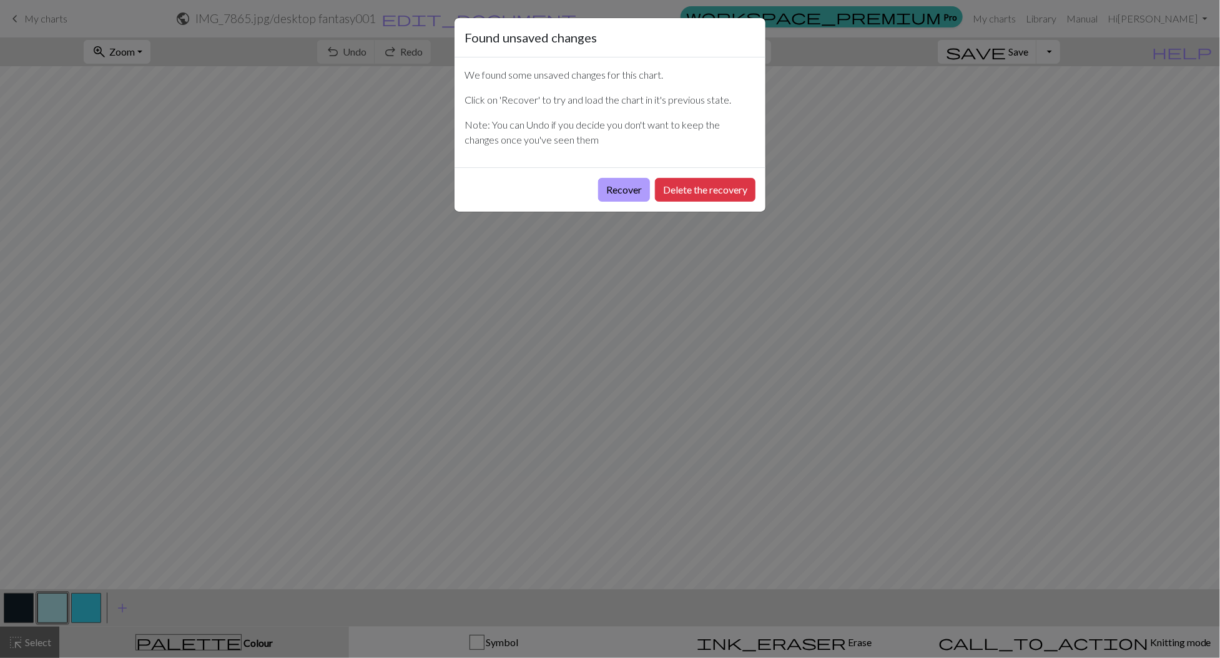
click at [623, 191] on button "Recover" at bounding box center [624, 190] width 52 height 24
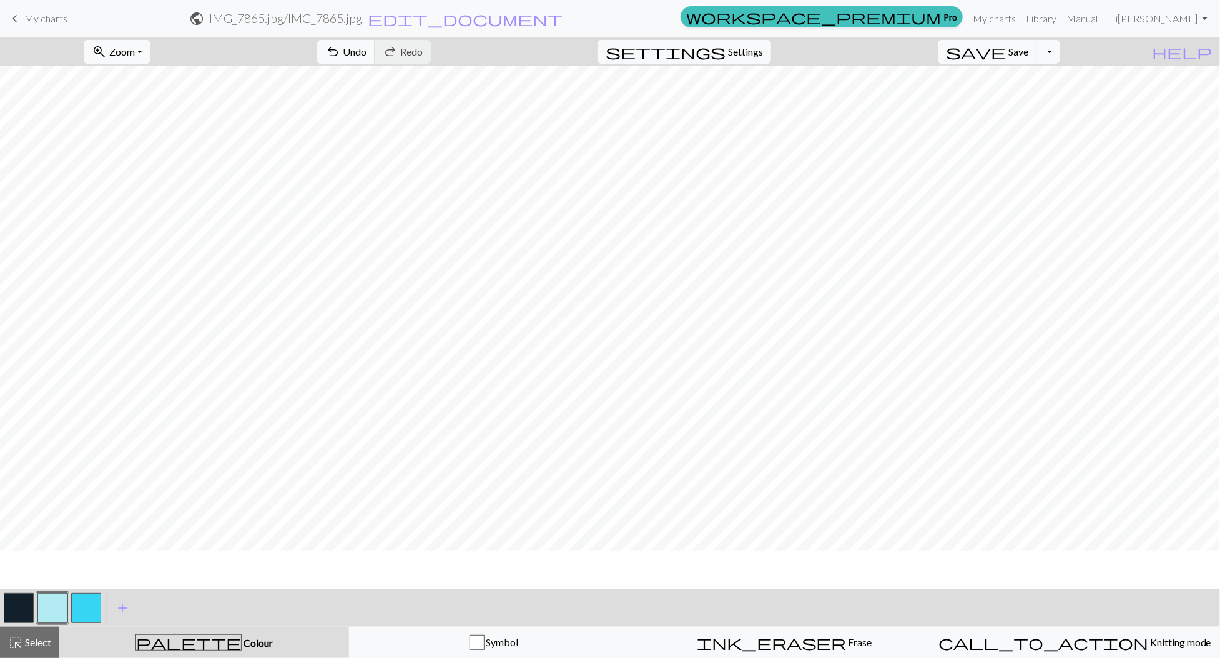
scroll to position [3, 0]
click at [1061, 53] on button "Toggle Dropdown" at bounding box center [1049, 52] width 24 height 24
click at [1022, 96] on button "save_alt Download" at bounding box center [957, 99] width 206 height 20
click at [38, 17] on span "My charts" at bounding box center [45, 18] width 43 height 12
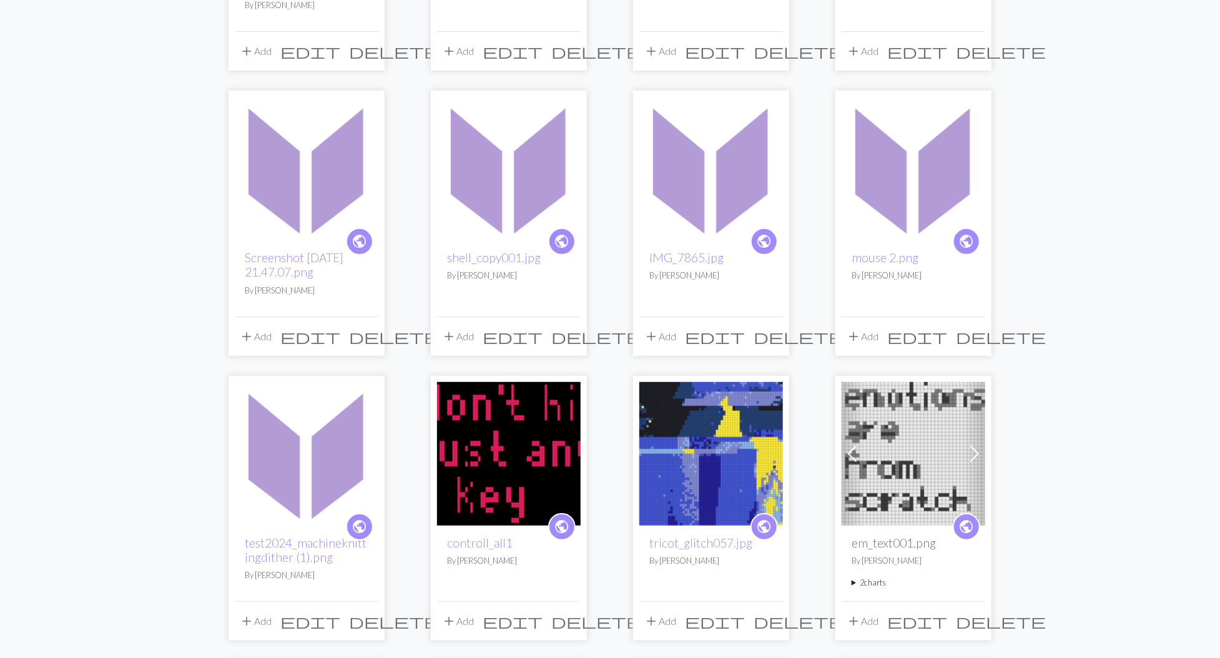
scroll to position [362, 0]
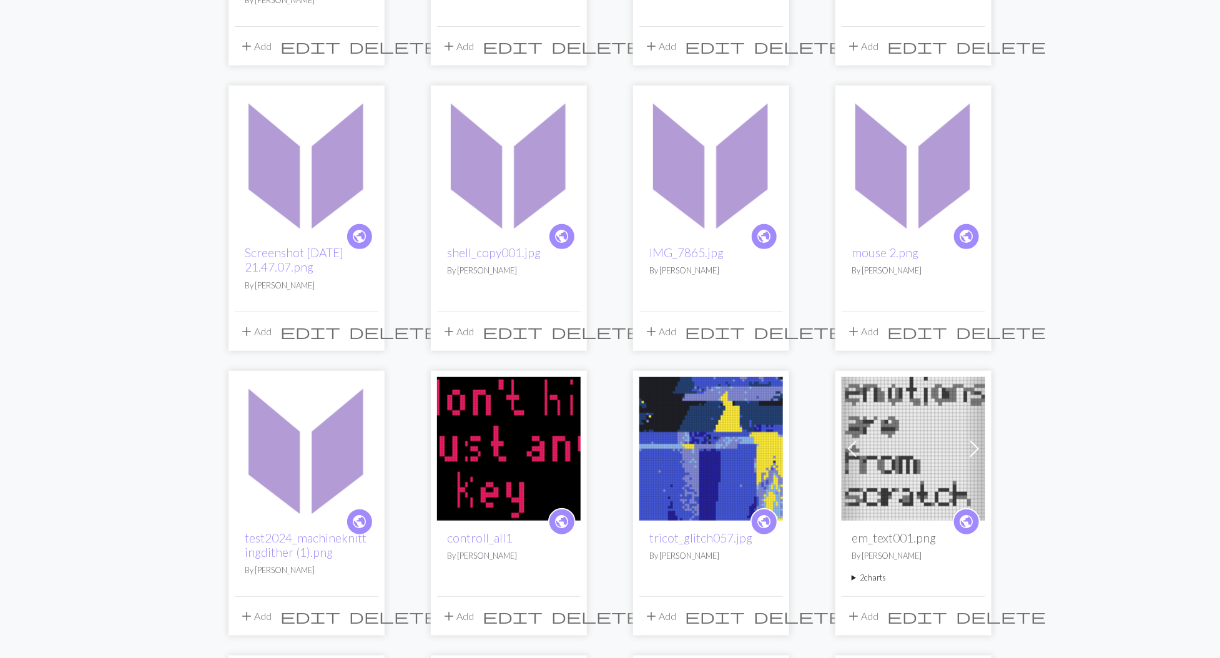
click at [909, 232] on img at bounding box center [914, 164] width 144 height 144
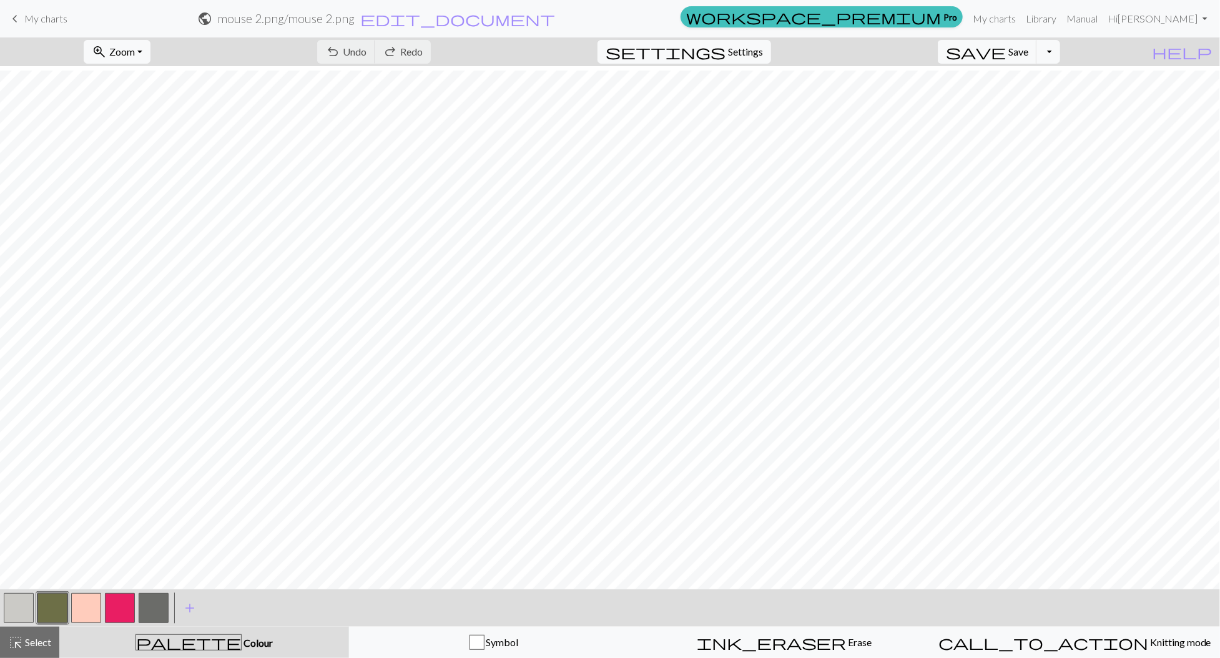
scroll to position [101, 0]
click at [50, 17] on span "My charts" at bounding box center [45, 18] width 43 height 12
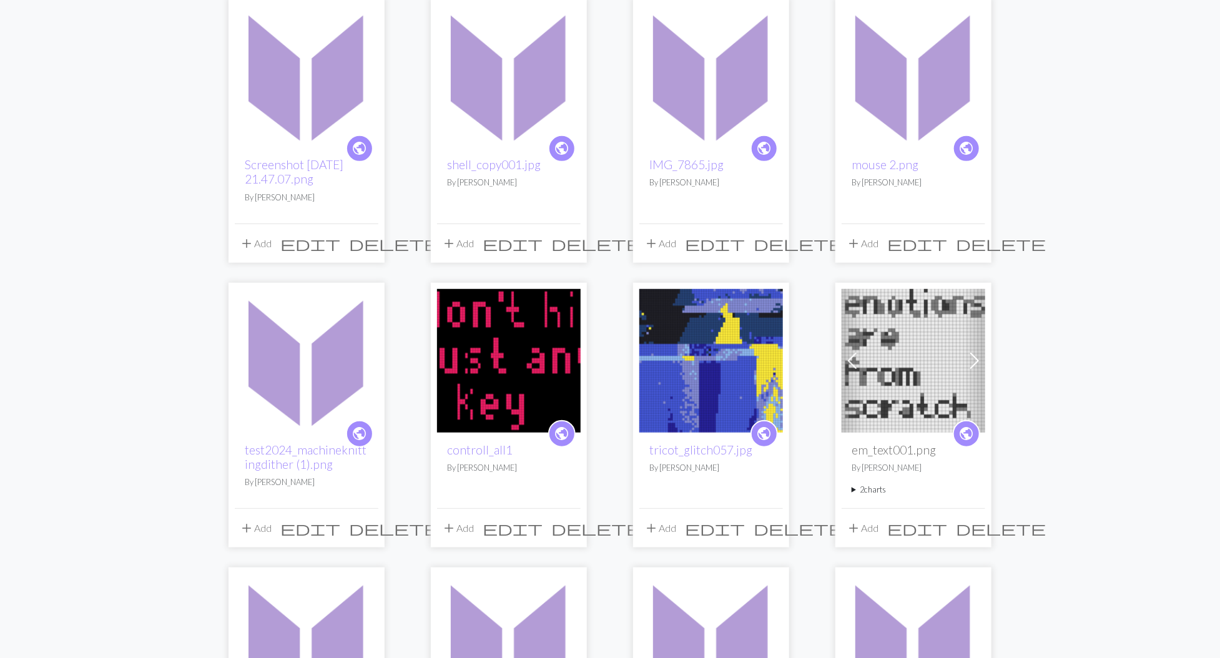
scroll to position [452, 0]
click at [314, 373] on img at bounding box center [307, 360] width 144 height 144
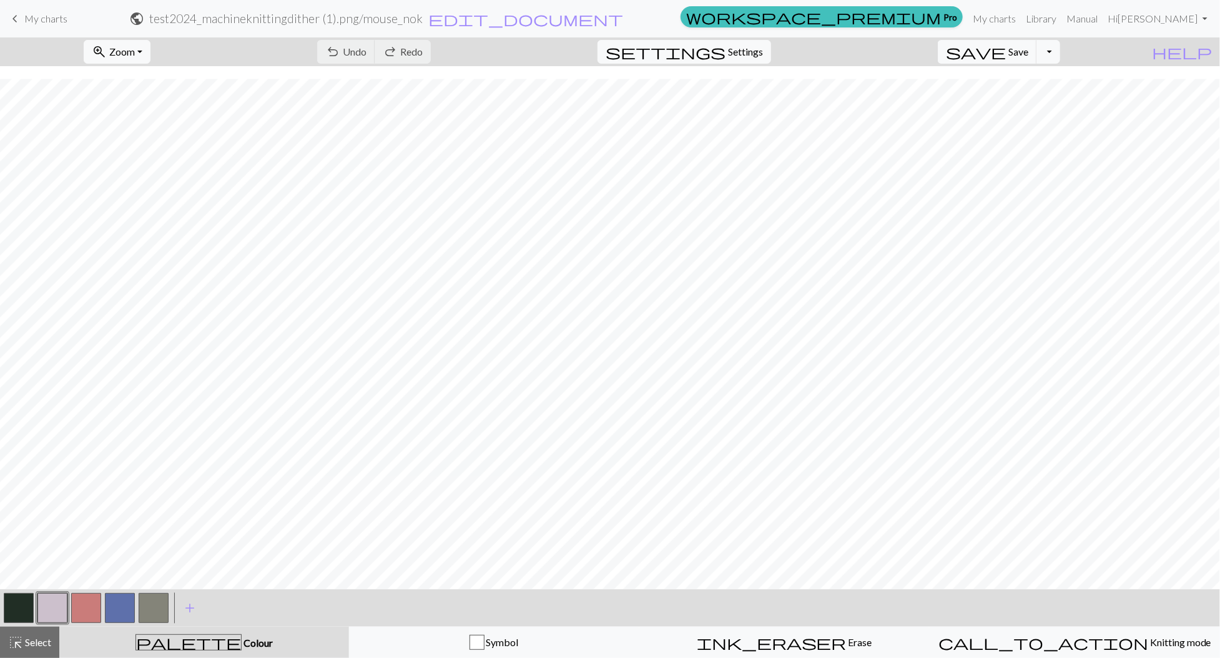
scroll to position [106, 0]
click at [42, 18] on span "My charts" at bounding box center [45, 18] width 43 height 12
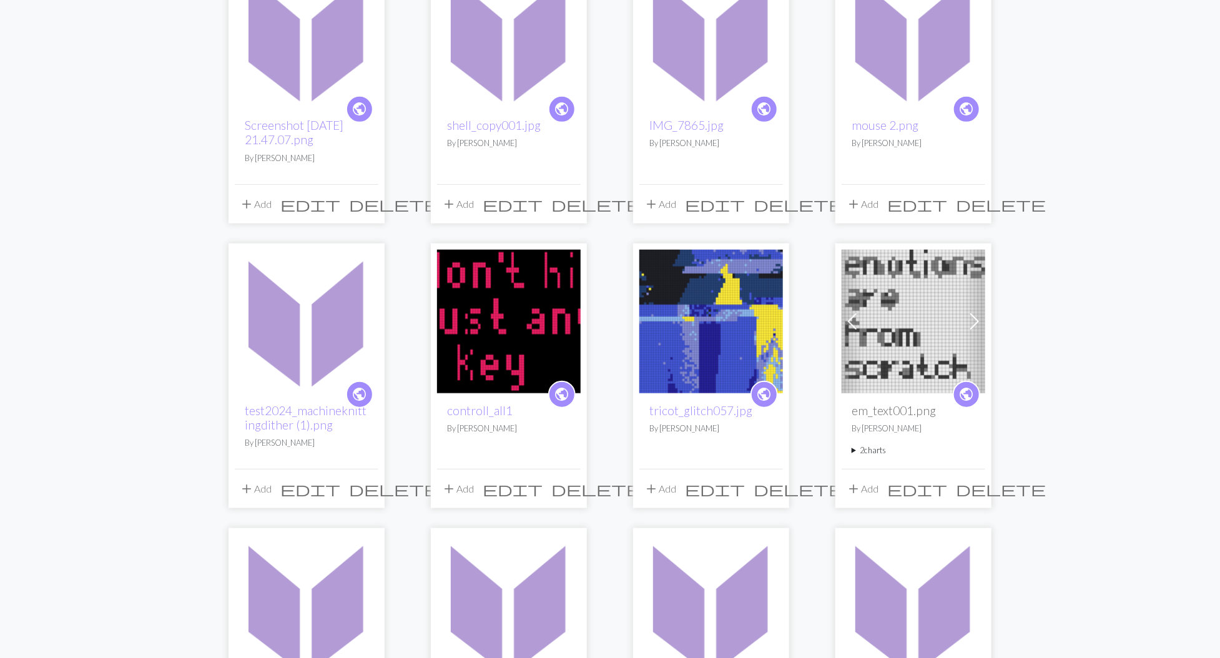
scroll to position [533, 0]
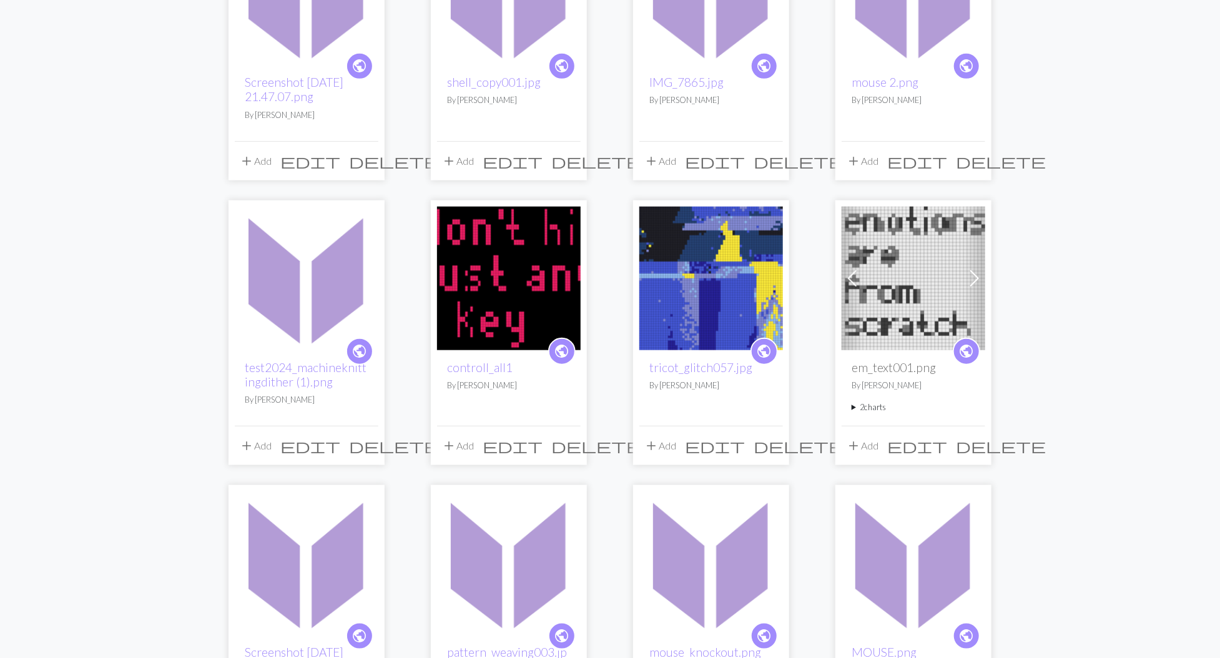
click at [481, 337] on img at bounding box center [509, 279] width 144 height 144
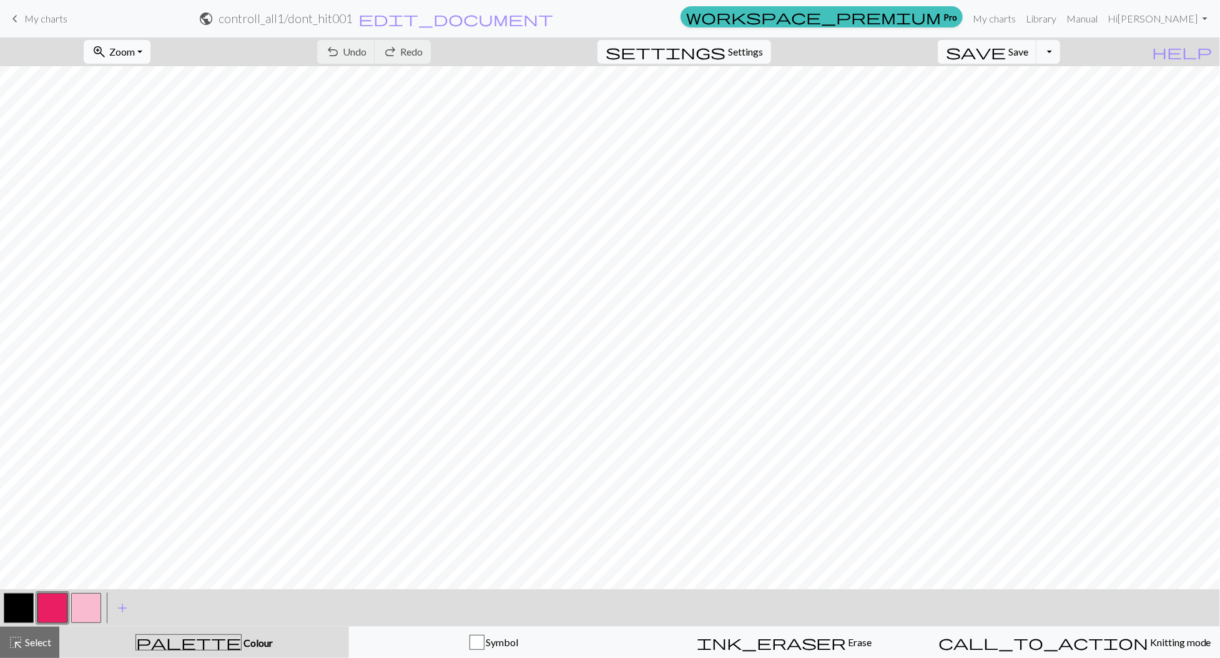
click at [151, 53] on button "zoom_in Zoom Zoom" at bounding box center [117, 52] width 67 height 24
click at [154, 145] on button "50%" at bounding box center [133, 149] width 99 height 20
click at [128, 600] on span "add" at bounding box center [122, 608] width 15 height 17
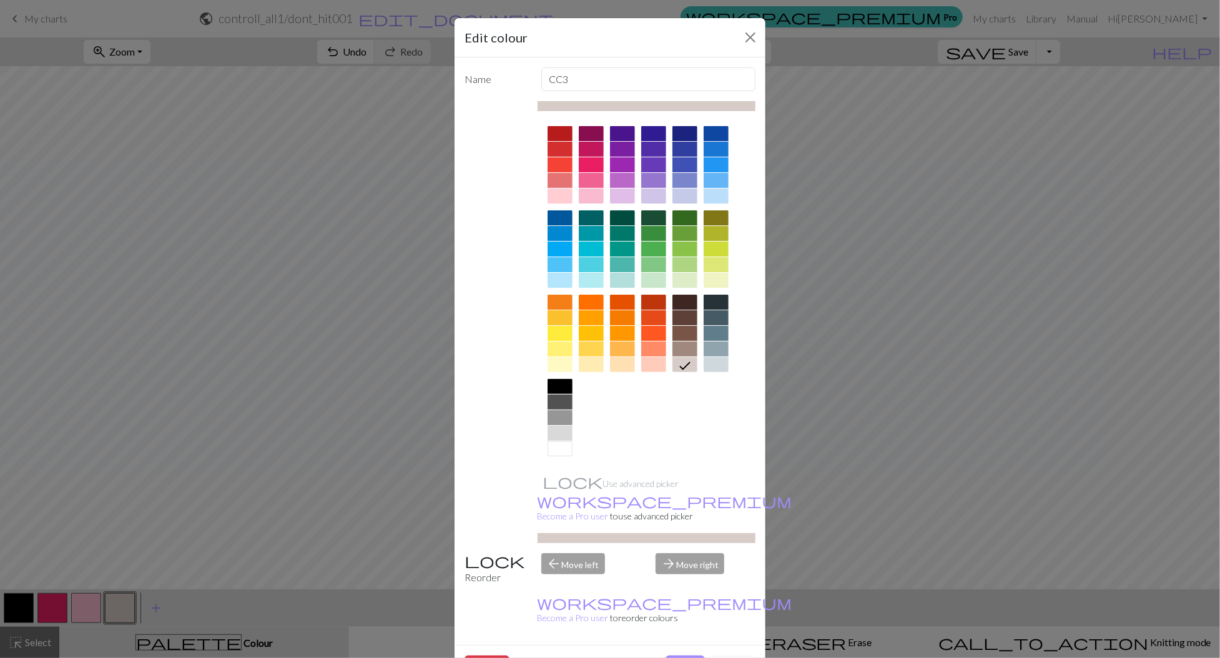
click at [565, 334] on div at bounding box center [560, 333] width 25 height 15
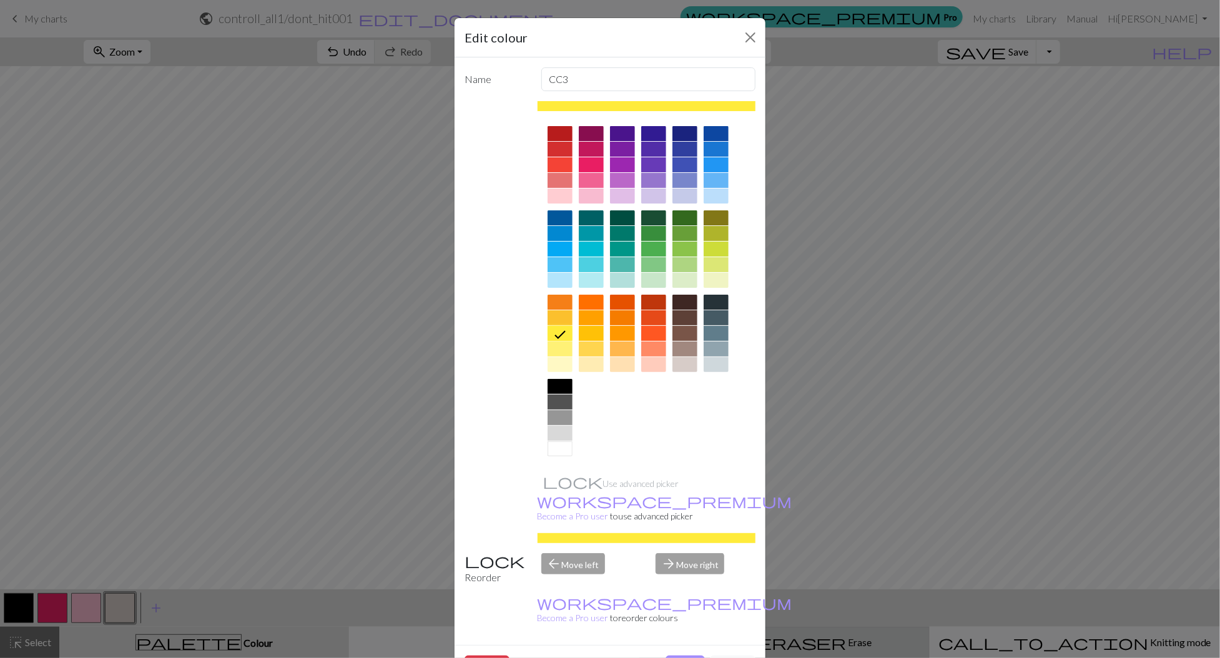
click at [692, 656] on button "Done" at bounding box center [685, 668] width 39 height 24
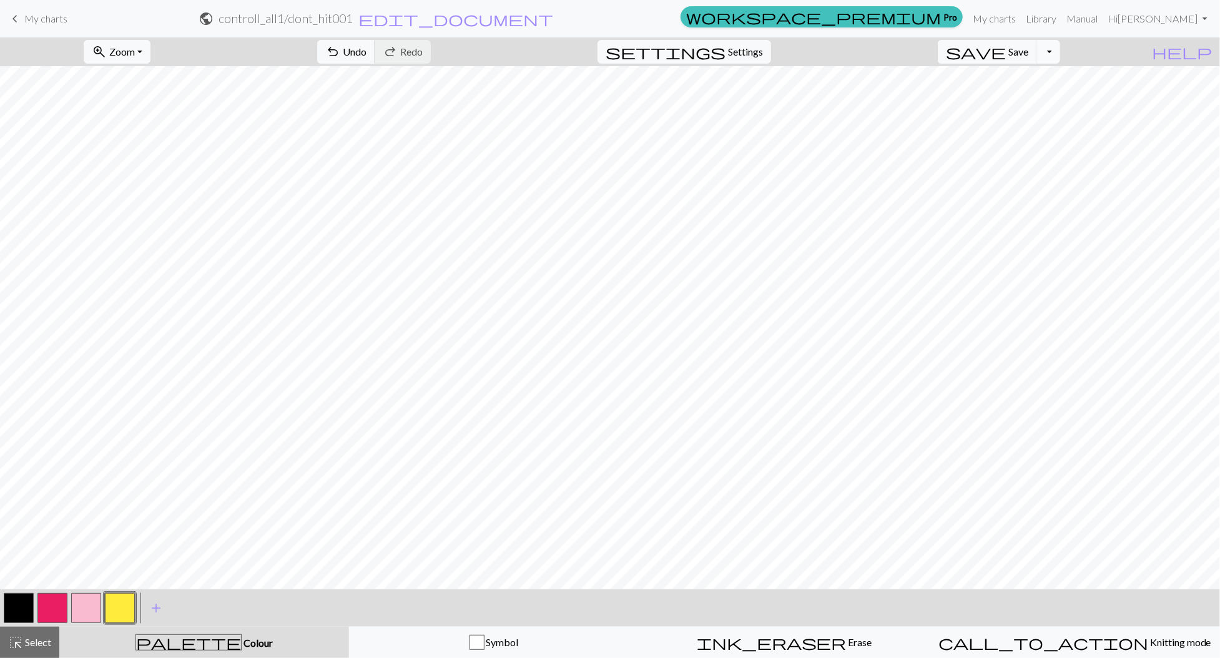
click at [1061, 49] on button "Toggle Dropdown" at bounding box center [1049, 52] width 24 height 24
click at [1039, 101] on button "save_alt Download" at bounding box center [957, 99] width 206 height 20
click at [1061, 51] on button "Toggle Dropdown" at bounding box center [1049, 52] width 24 height 24
click at [1032, 97] on button "save_alt Download" at bounding box center [957, 99] width 206 height 20
click at [1061, 54] on button "Toggle Dropdown" at bounding box center [1049, 52] width 24 height 24
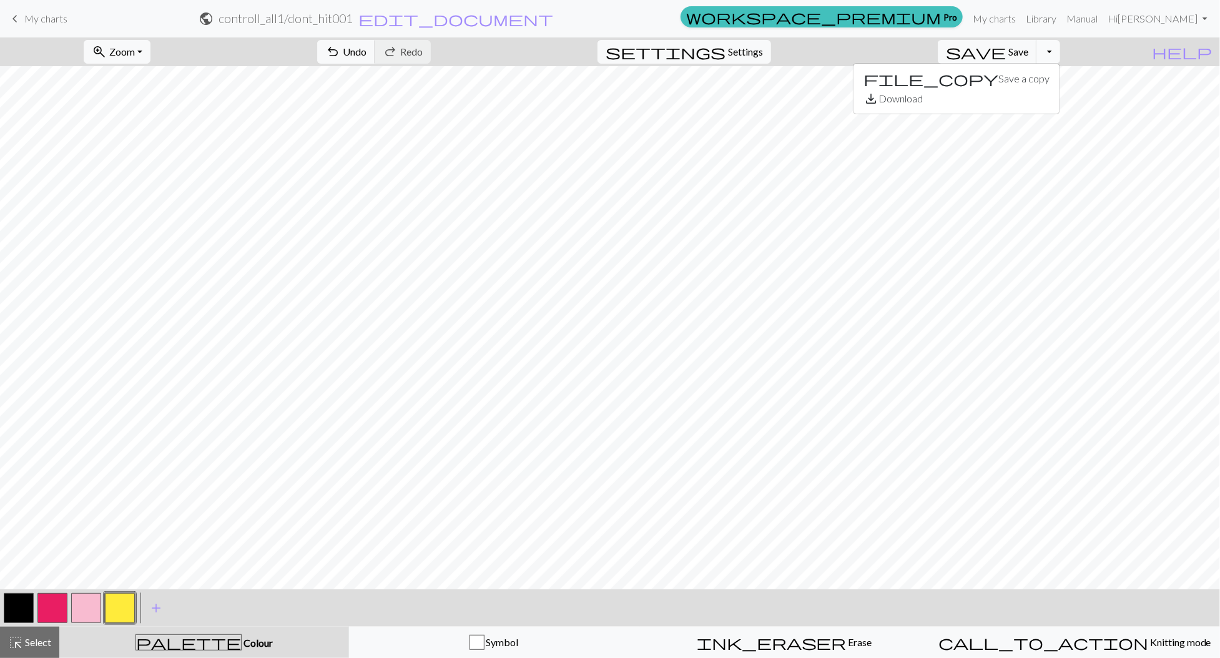
click at [1061, 54] on button "Toggle Dropdown" at bounding box center [1049, 52] width 24 height 24
click at [36, 21] on span "My charts" at bounding box center [45, 18] width 43 height 12
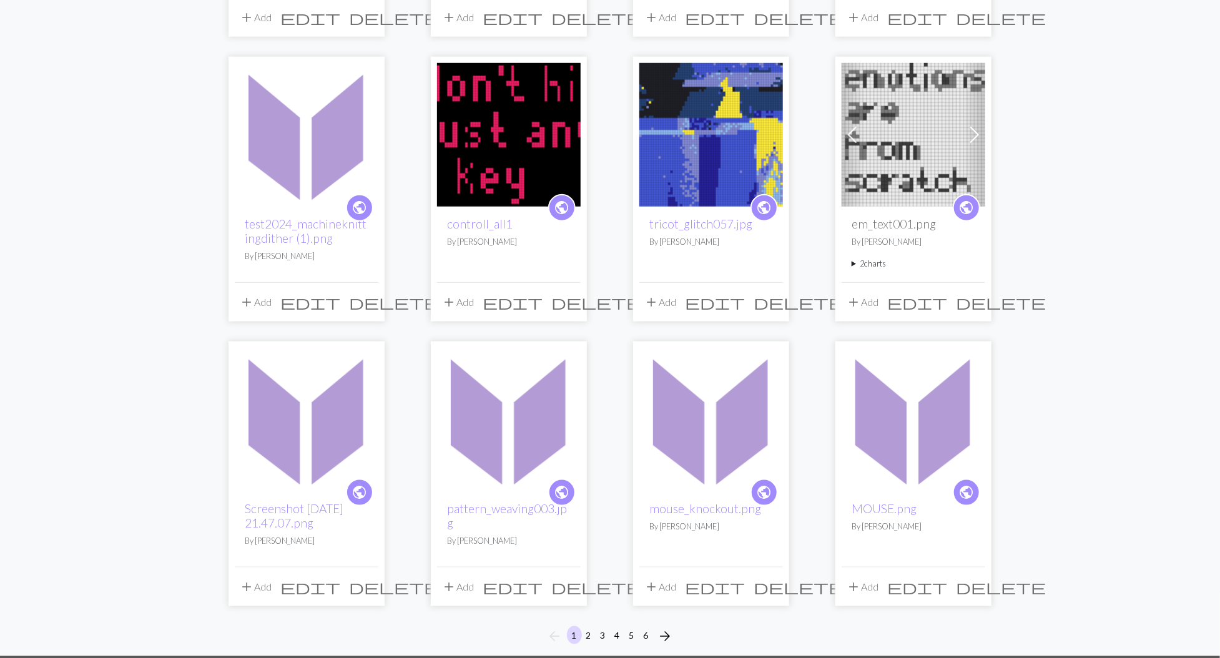
scroll to position [675, 0]
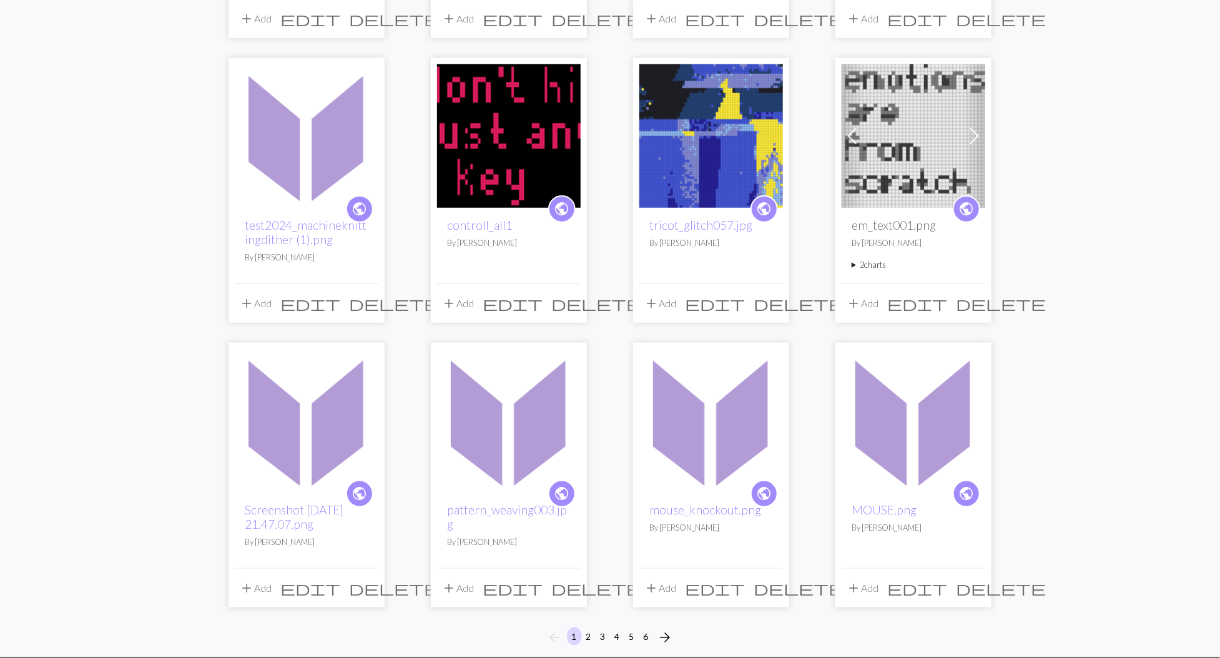
click at [499, 456] on img at bounding box center [509, 421] width 144 height 144
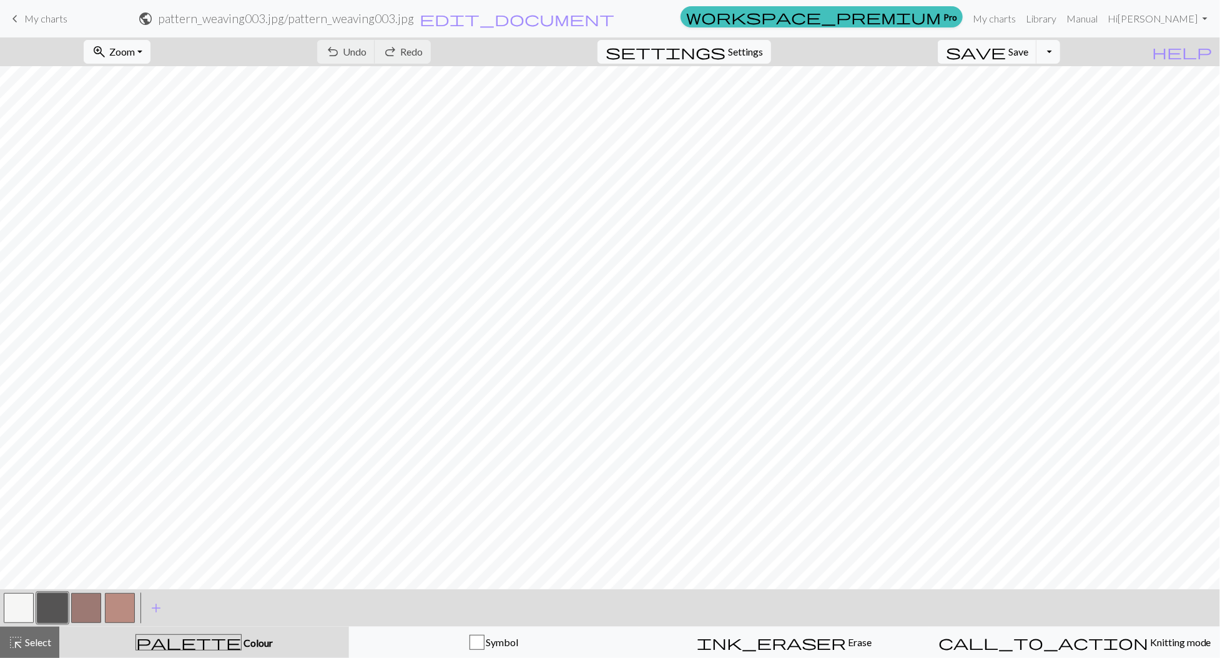
click at [49, 17] on span "My charts" at bounding box center [45, 18] width 43 height 12
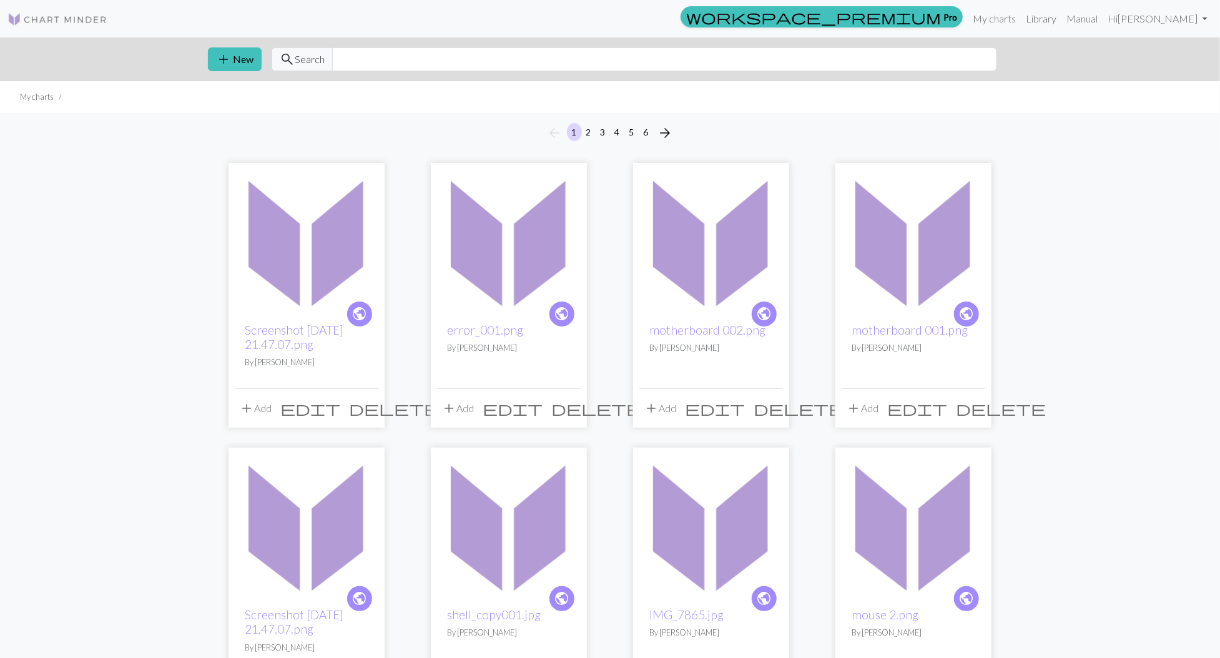
click at [317, 254] on img at bounding box center [307, 241] width 144 height 144
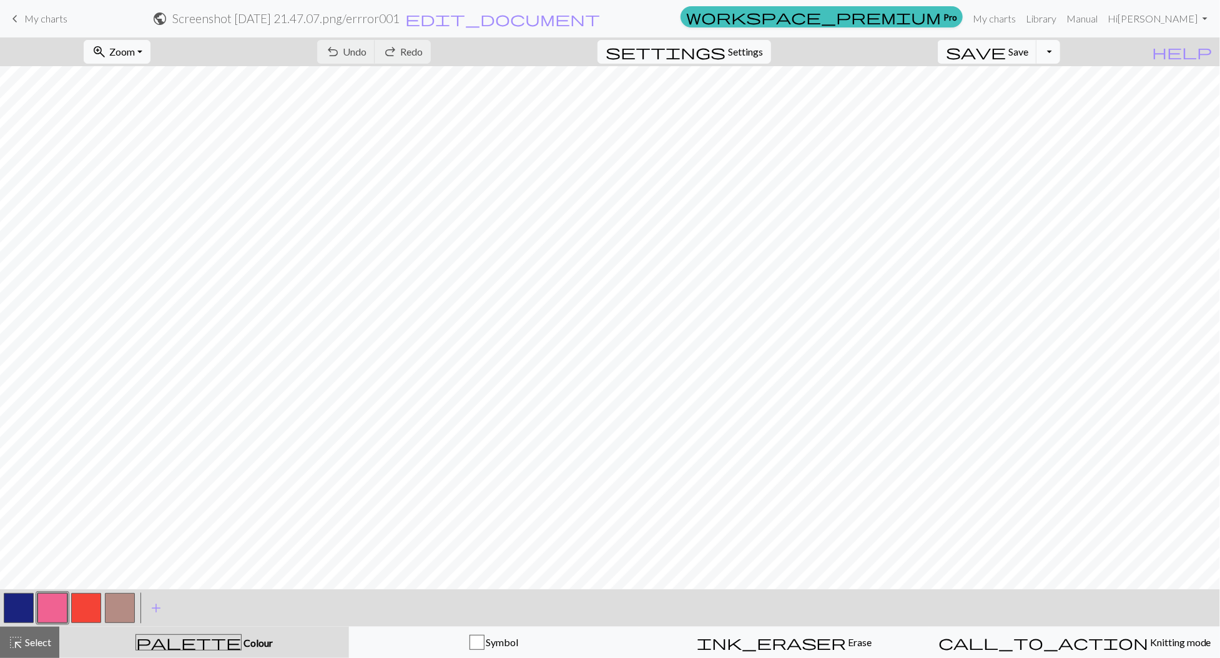
click at [1061, 54] on button "Toggle Dropdown" at bounding box center [1049, 52] width 24 height 24
click at [1044, 97] on button "save_alt Download" at bounding box center [957, 99] width 206 height 20
click at [1061, 54] on button "Toggle Dropdown" at bounding box center [1049, 52] width 24 height 24
click at [1049, 95] on button "save_alt Download" at bounding box center [957, 99] width 206 height 20
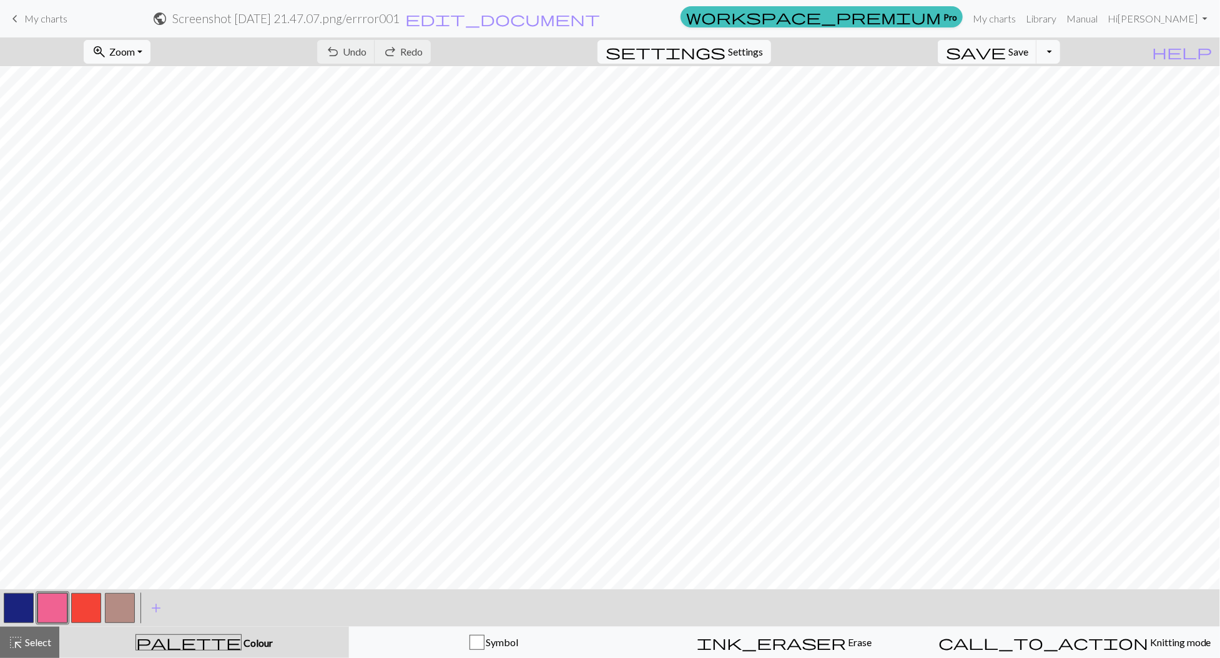
click at [44, 14] on span "My charts" at bounding box center [45, 18] width 43 height 12
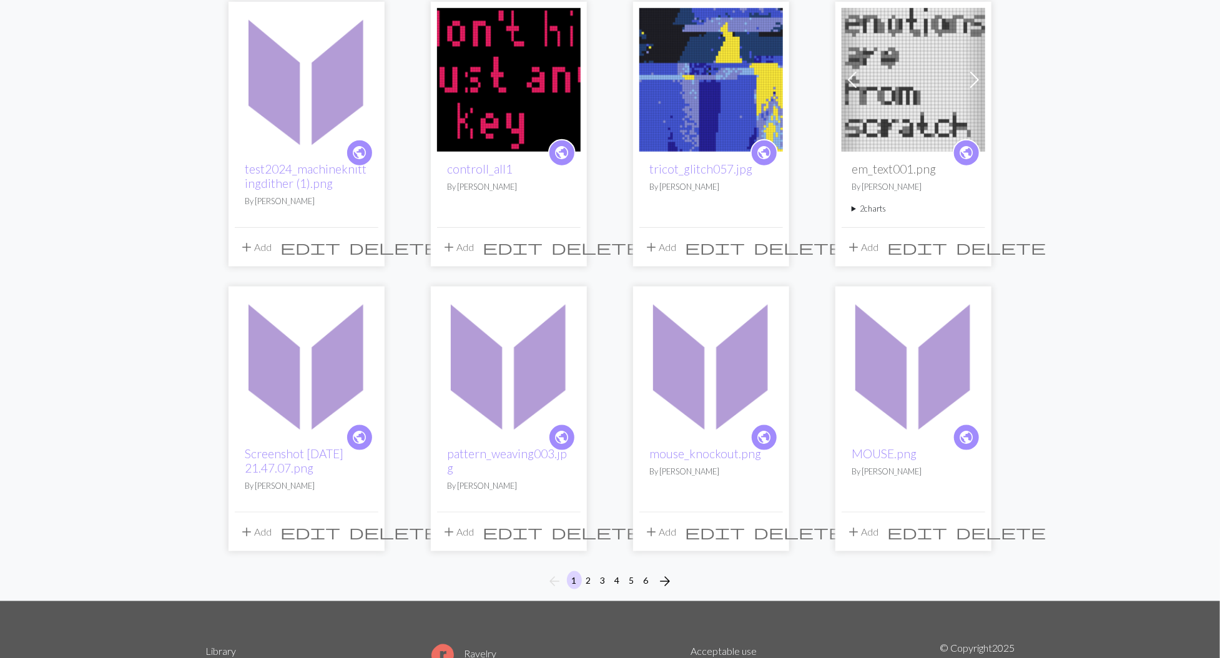
scroll to position [736, 0]
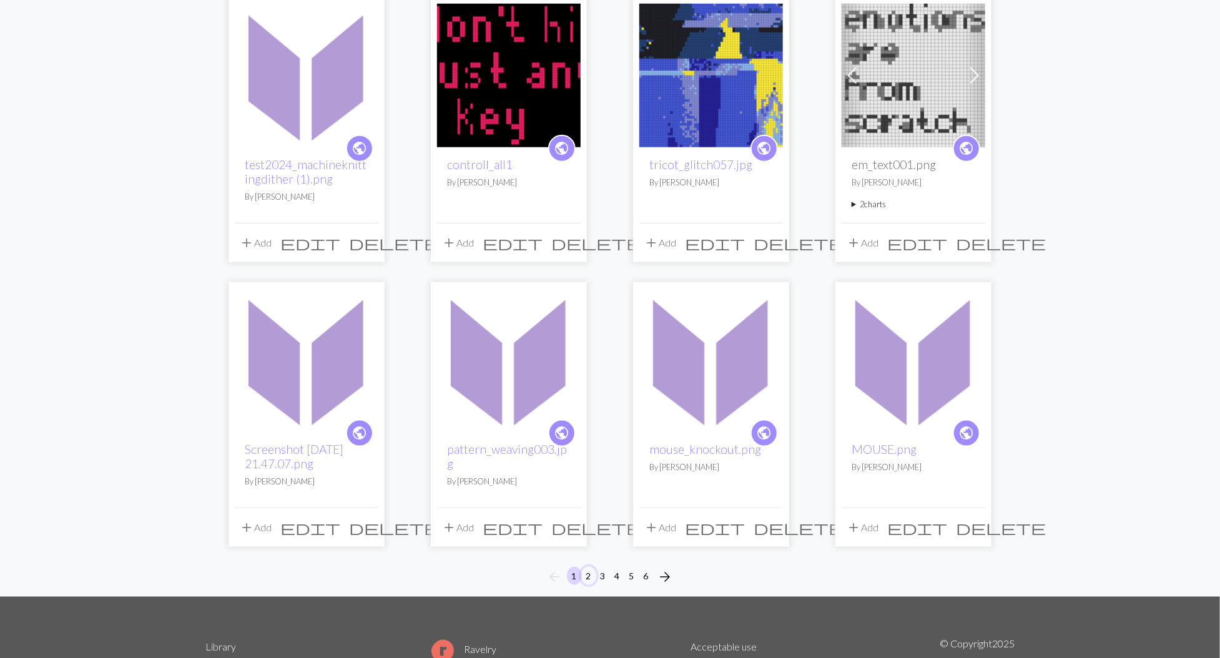
click at [589, 568] on button "2" at bounding box center [588, 576] width 15 height 18
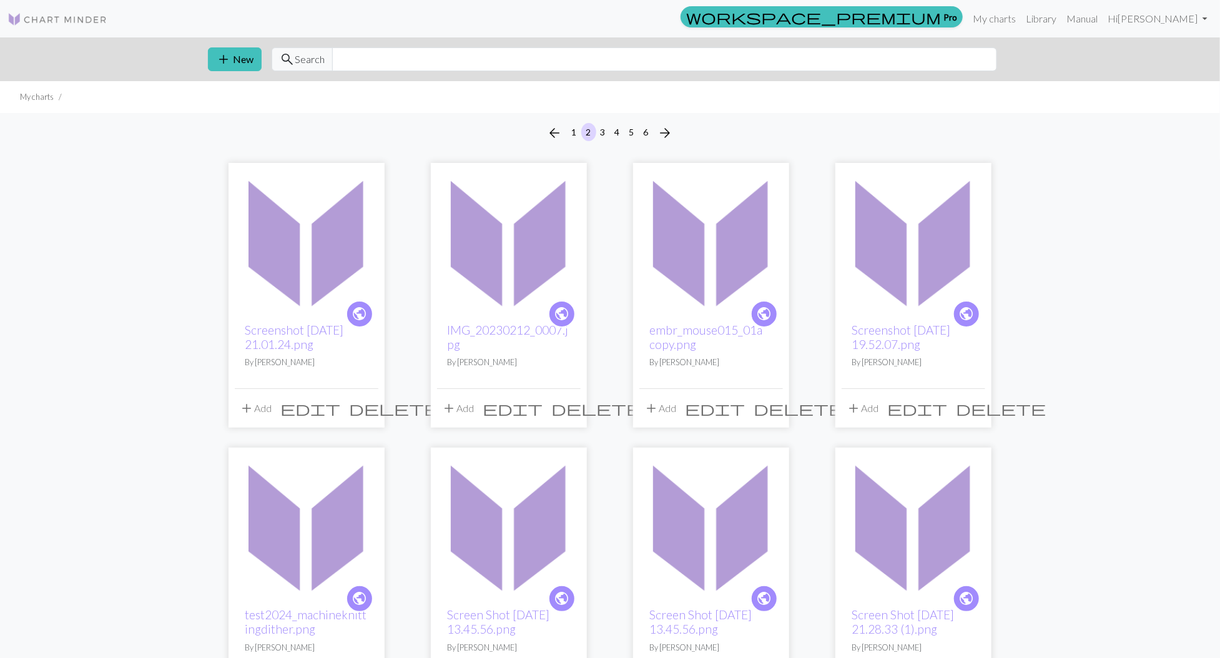
click at [524, 287] on img at bounding box center [509, 241] width 144 height 144
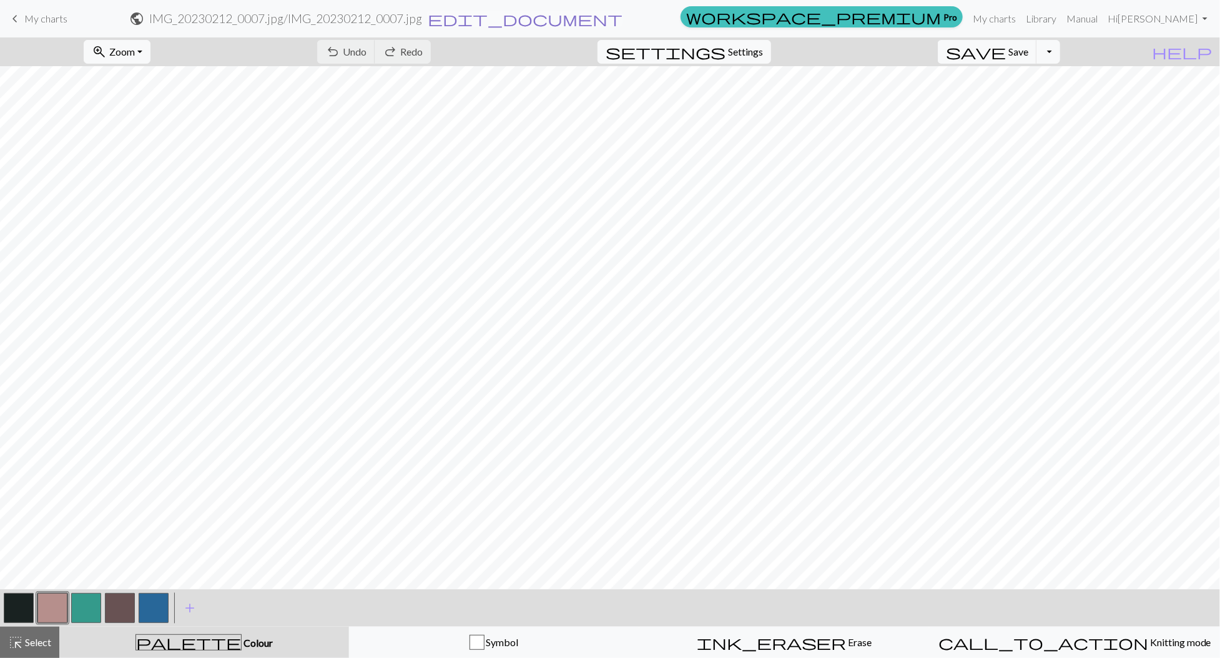
click at [623, 25] on span "edit_document" at bounding box center [525, 18] width 195 height 17
select select "68b348073eea154e623b3c52"
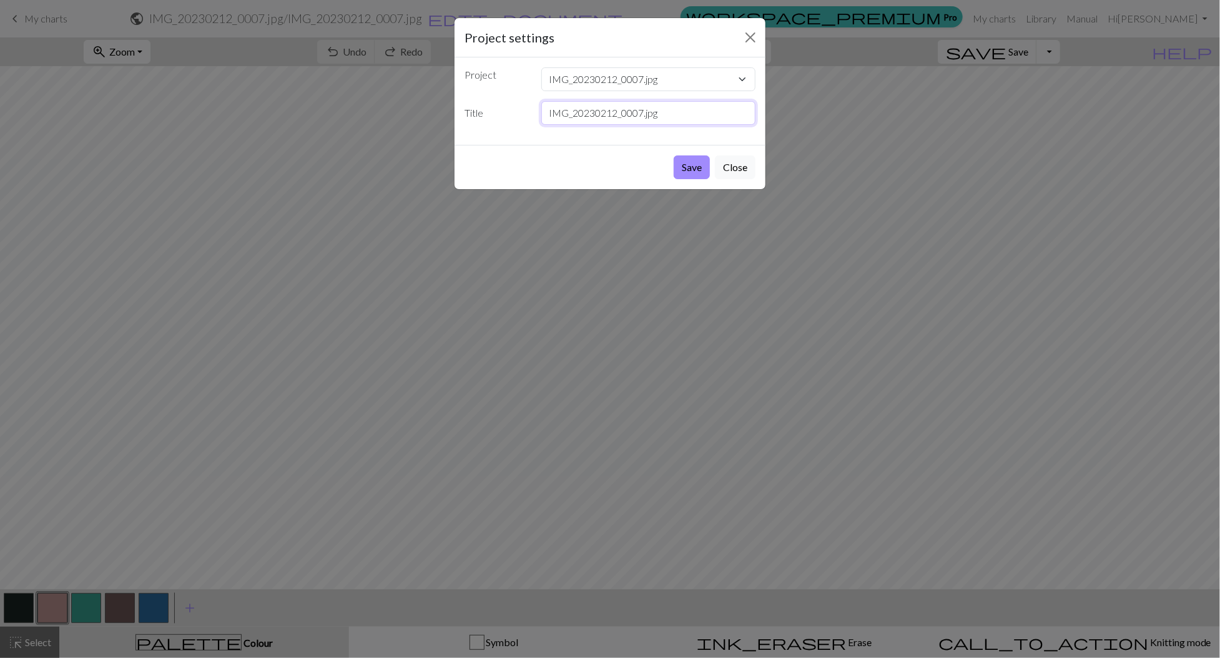
drag, startPoint x: 643, startPoint y: 110, endPoint x: 497, endPoint y: 92, distance: 147.9
click at [500, 92] on div "Project Screenshot [DATE] 21.47.07.png error_001.png motherboard 002.png mother…" at bounding box center [610, 100] width 311 height 87
type input "glitch001.jpg"
click at [708, 166] on button "Save" at bounding box center [692, 168] width 36 height 24
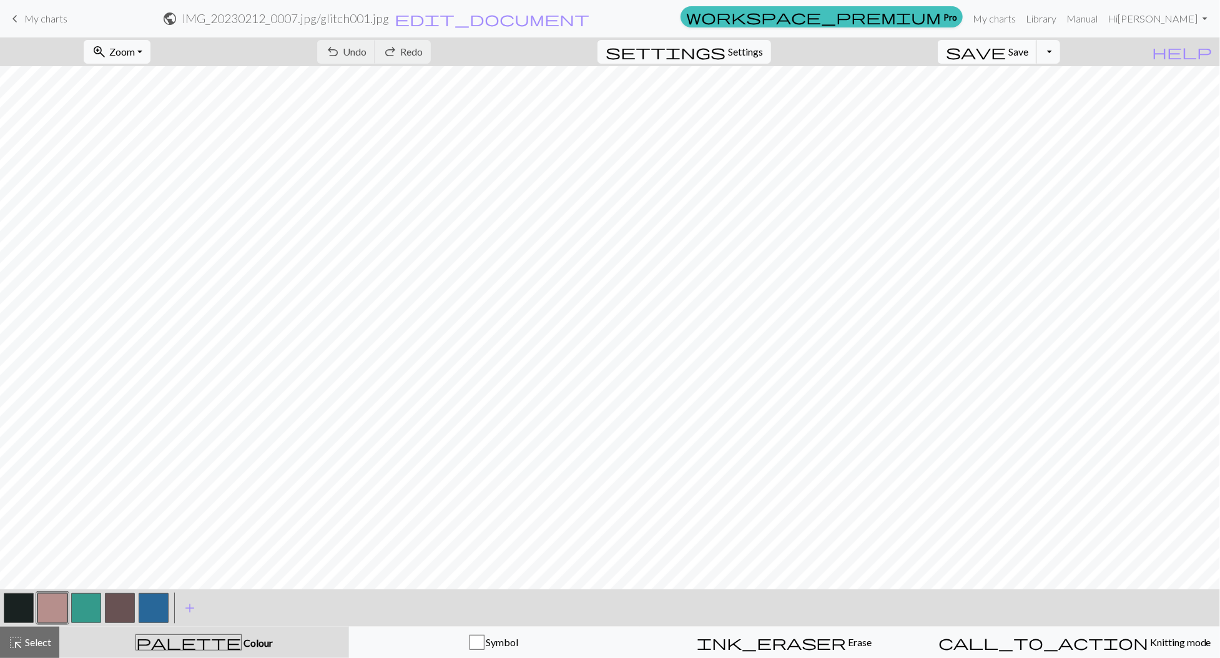
drag, startPoint x: 1037, startPoint y: 46, endPoint x: 1006, endPoint y: 54, distance: 32.7
click at [1029, 46] on span "Save" at bounding box center [1019, 52] width 20 height 12
click at [749, 50] on span "Settings" at bounding box center [745, 51] width 35 height 15
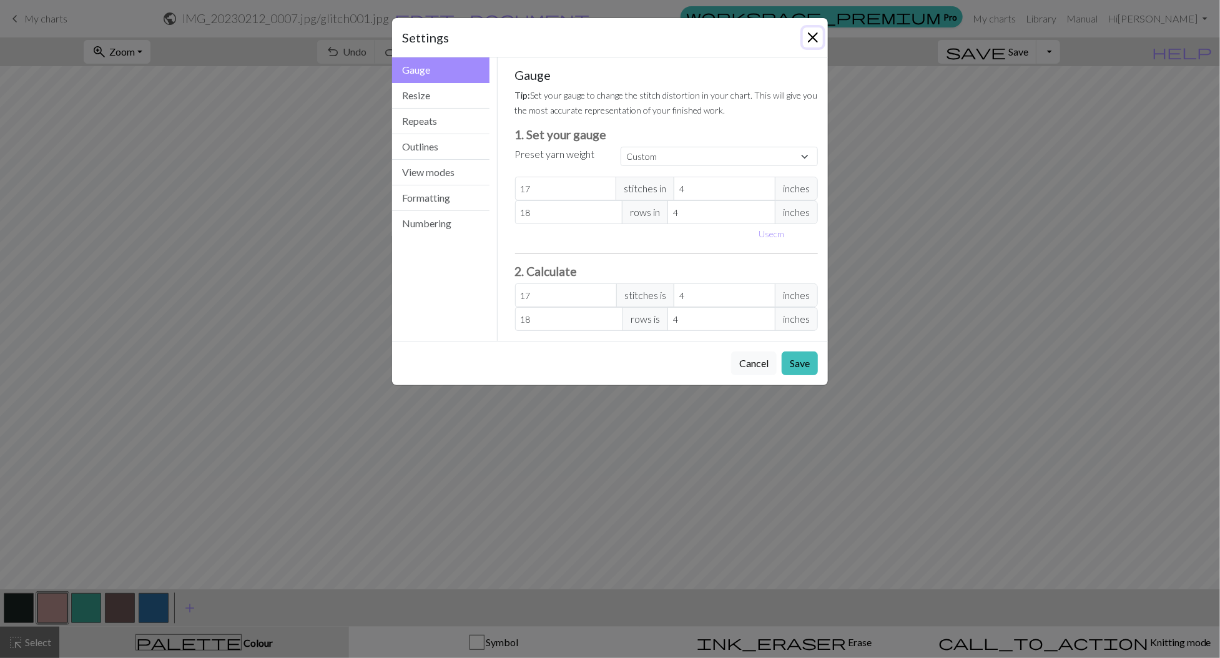
click at [818, 37] on button "Close" at bounding box center [813, 37] width 20 height 20
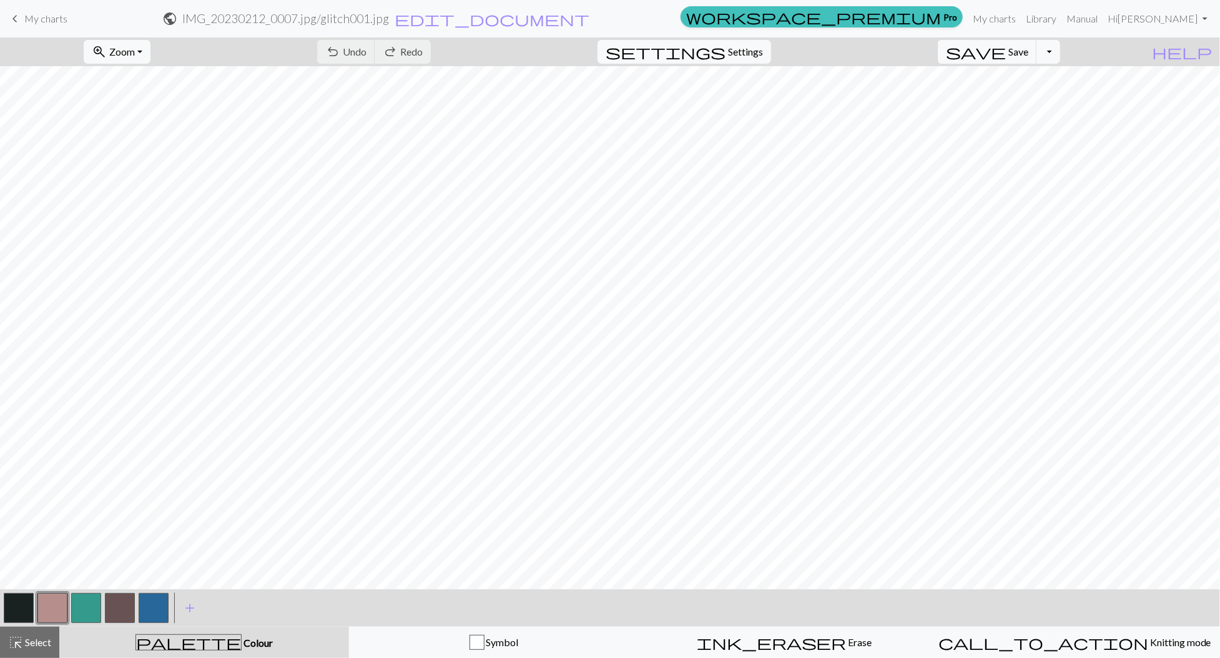
click at [48, 17] on span "My charts" at bounding box center [45, 18] width 43 height 12
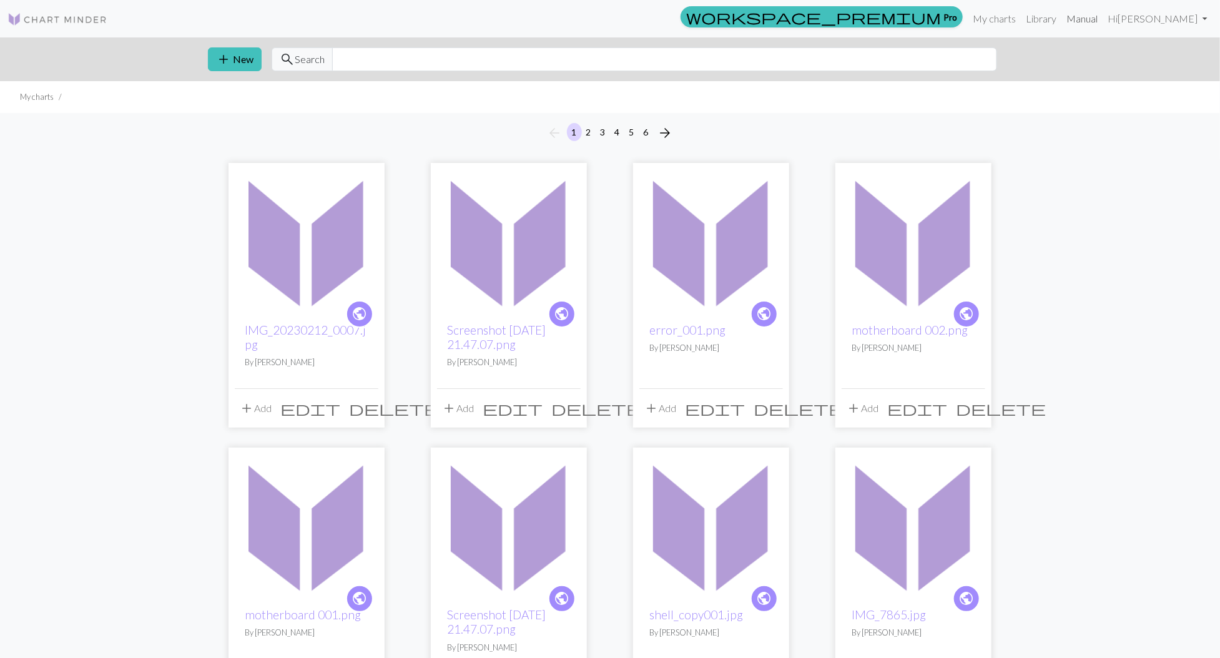
click at [1084, 17] on link "Manual" at bounding box center [1082, 18] width 41 height 25
click at [317, 239] on img at bounding box center [307, 241] width 144 height 144
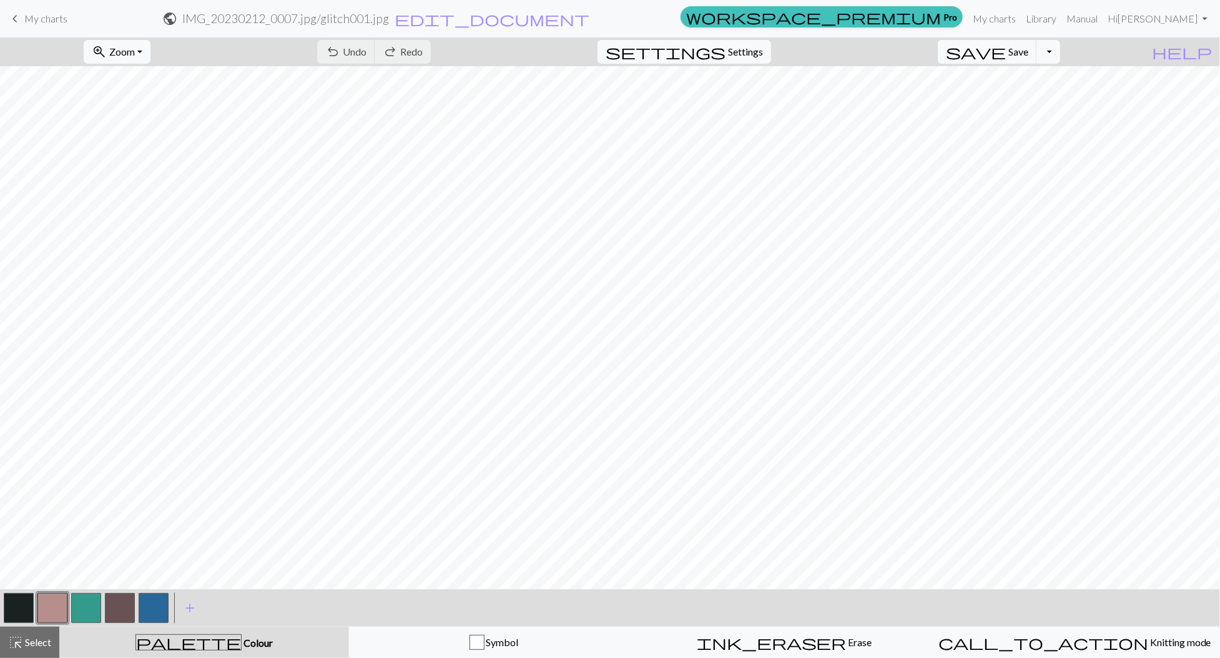
click at [57, 20] on span "My charts" at bounding box center [45, 18] width 43 height 12
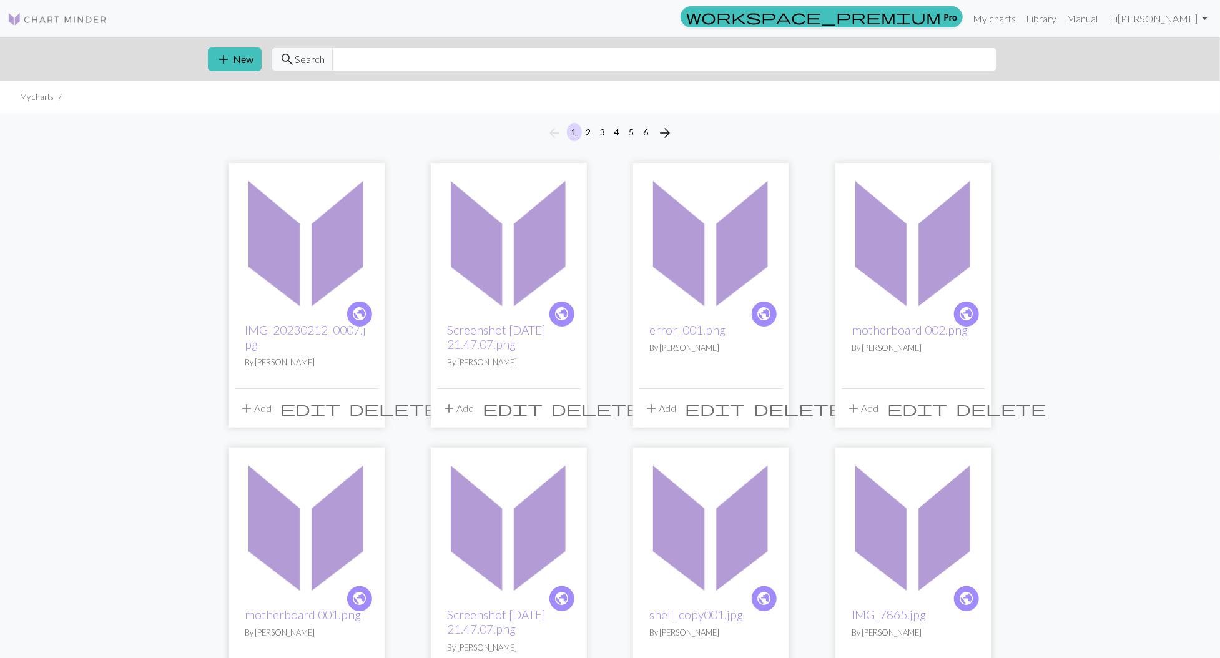
click at [696, 236] on img at bounding box center [712, 241] width 144 height 144
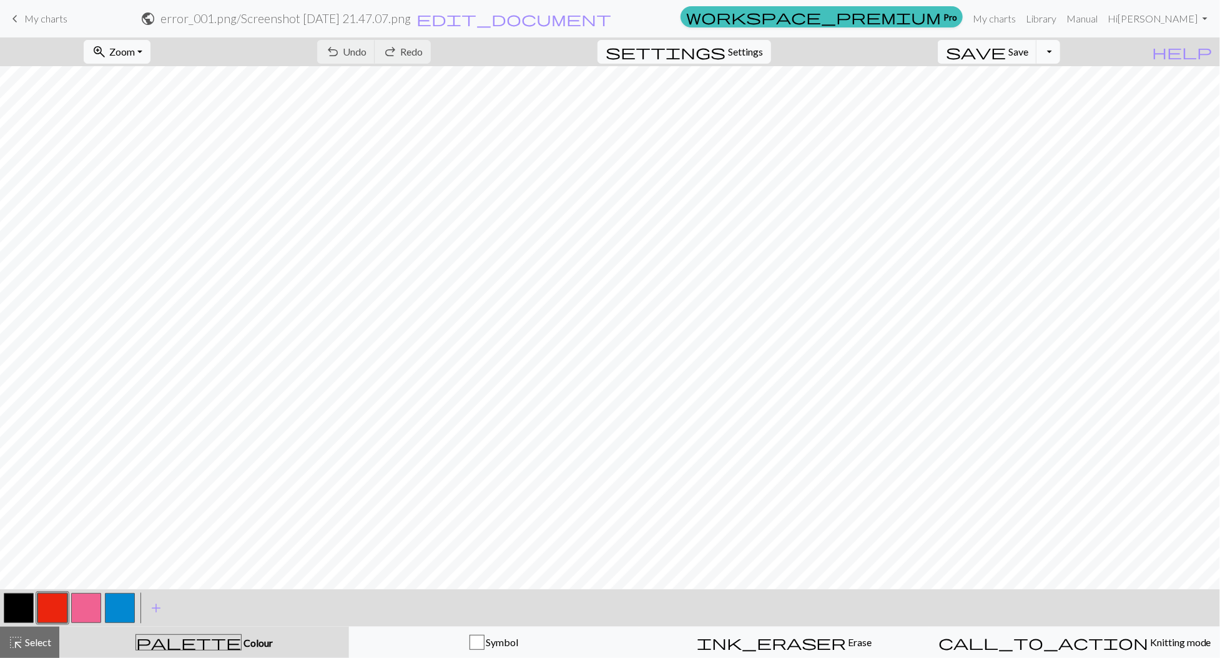
click at [1061, 55] on button "Toggle Dropdown" at bounding box center [1049, 52] width 24 height 24
click at [1050, 99] on button "save_alt Download" at bounding box center [957, 99] width 206 height 20
click at [1061, 52] on button "Toggle Dropdown" at bounding box center [1049, 52] width 24 height 24
click at [1120, 62] on div "zoom_in Zoom Zoom Fit all Fit width Fit height 50% 100% 150% 200% undo Undo Und…" at bounding box center [572, 51] width 1144 height 29
click at [47, 20] on span "My charts" at bounding box center [45, 18] width 43 height 12
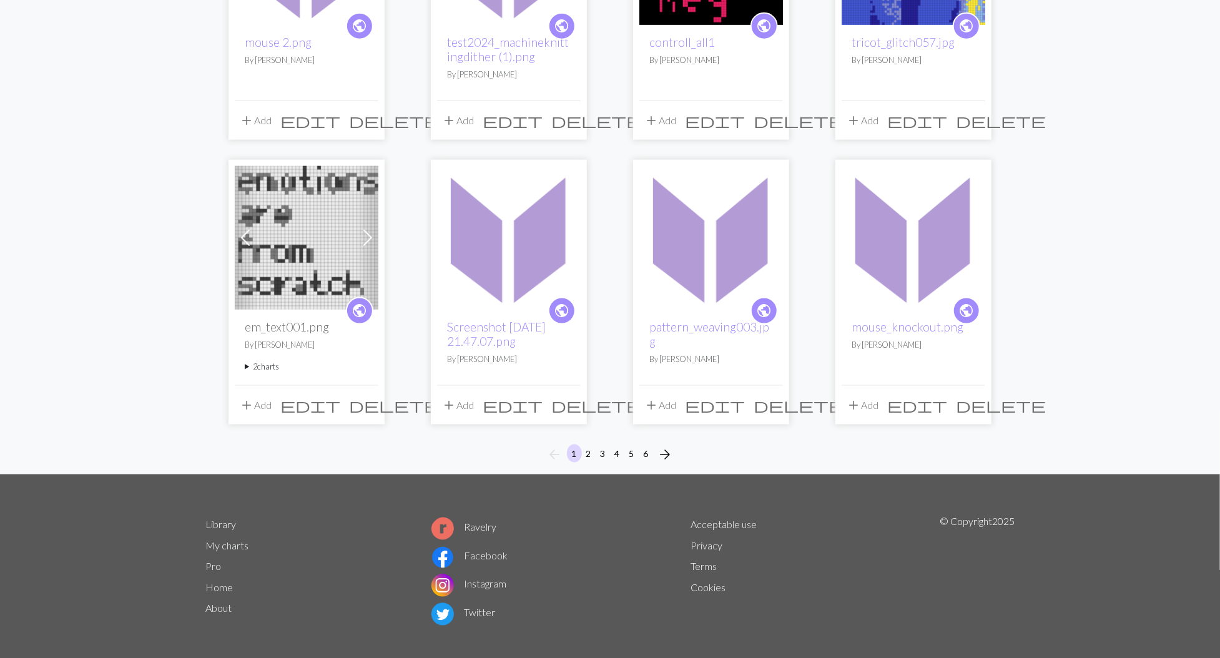
scroll to position [864, 0]
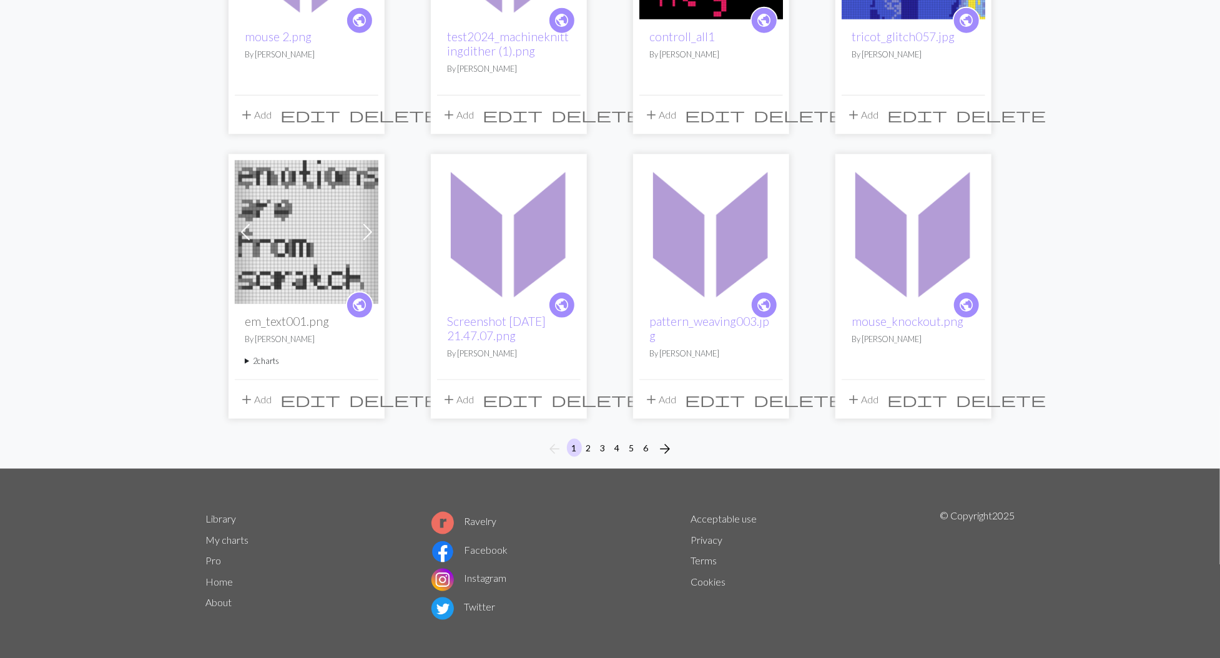
click at [487, 211] on img at bounding box center [509, 233] width 144 height 144
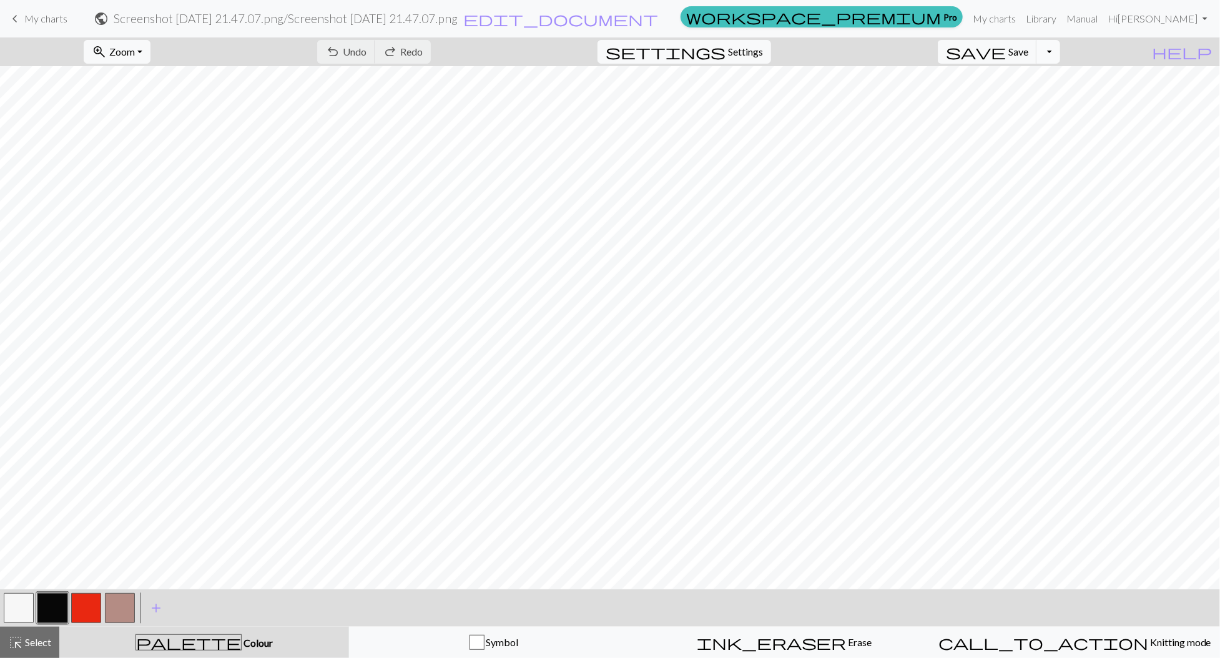
click at [1061, 52] on button "Toggle Dropdown" at bounding box center [1049, 52] width 24 height 24
click at [1037, 97] on button "save_alt Download" at bounding box center [957, 99] width 206 height 20
